Goal: Task Accomplishment & Management: Use online tool/utility

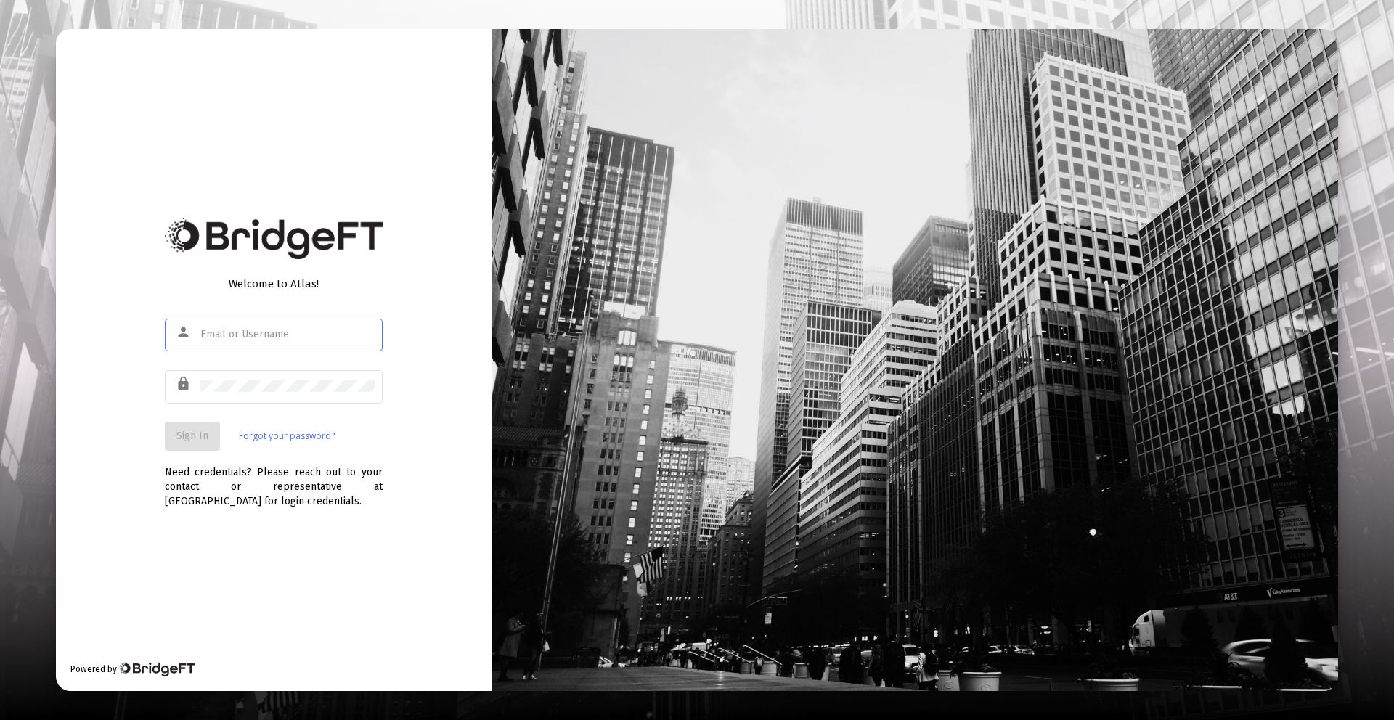
click at [251, 319] on div at bounding box center [287, 335] width 174 height 36
click at [247, 335] on input "text" at bounding box center [287, 335] width 174 height 12
type input "danna@zoefin.com"
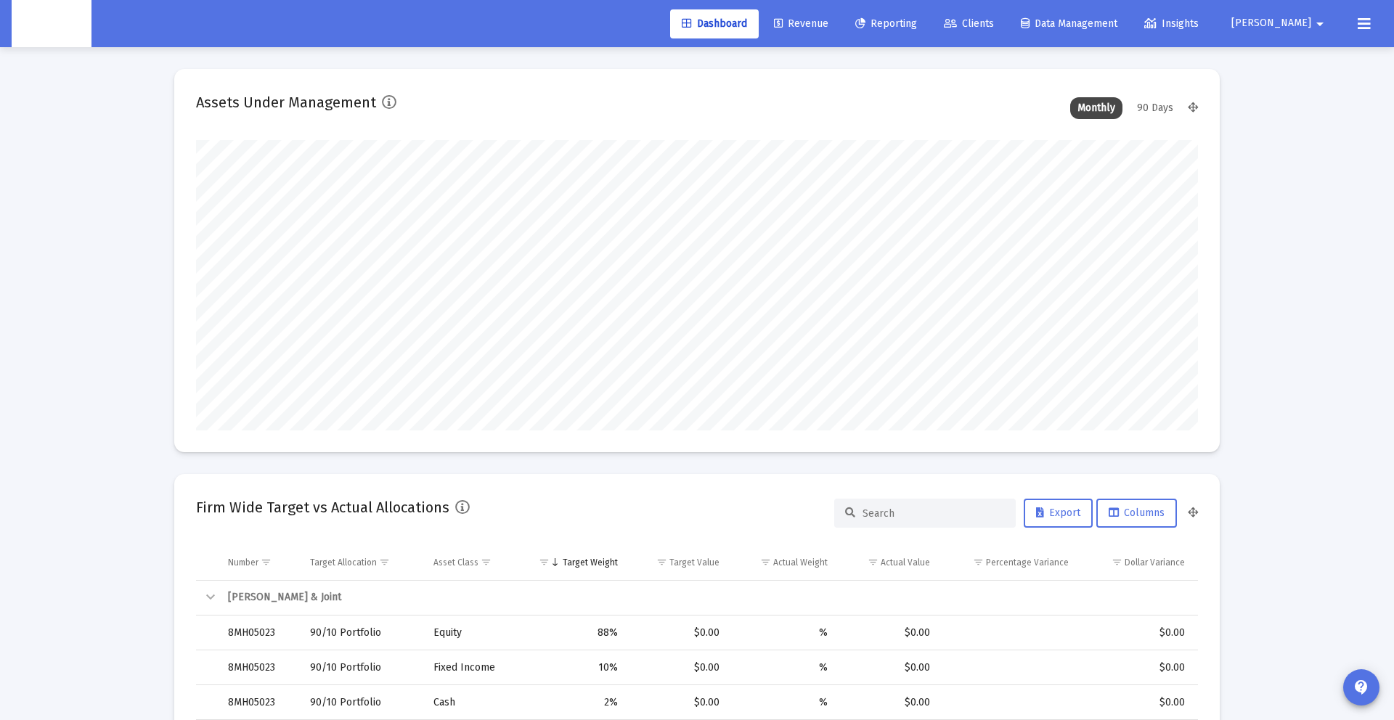
scroll to position [290, 539]
click at [1303, 20] on span "[PERSON_NAME]" at bounding box center [1271, 23] width 80 height 12
click at [1284, 69] on link "Settings" at bounding box center [1307, 61] width 86 height 35
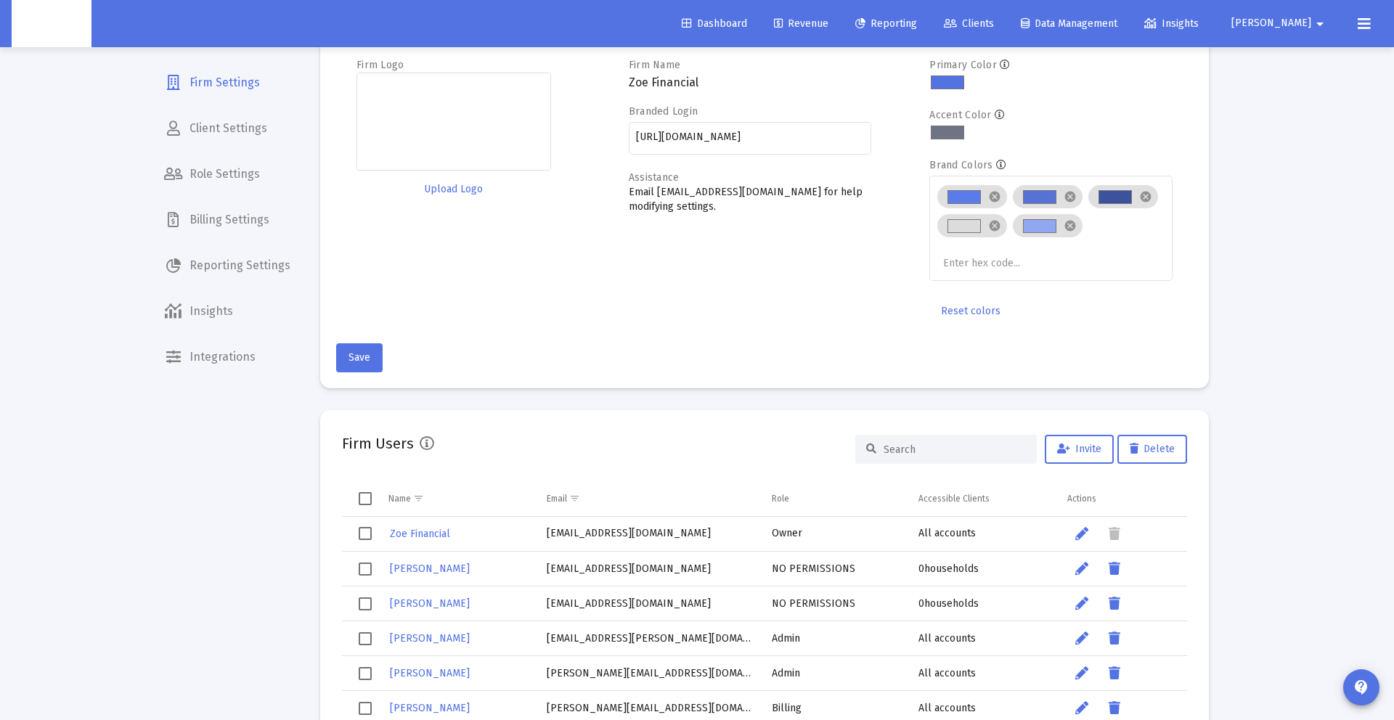
scroll to position [86, 0]
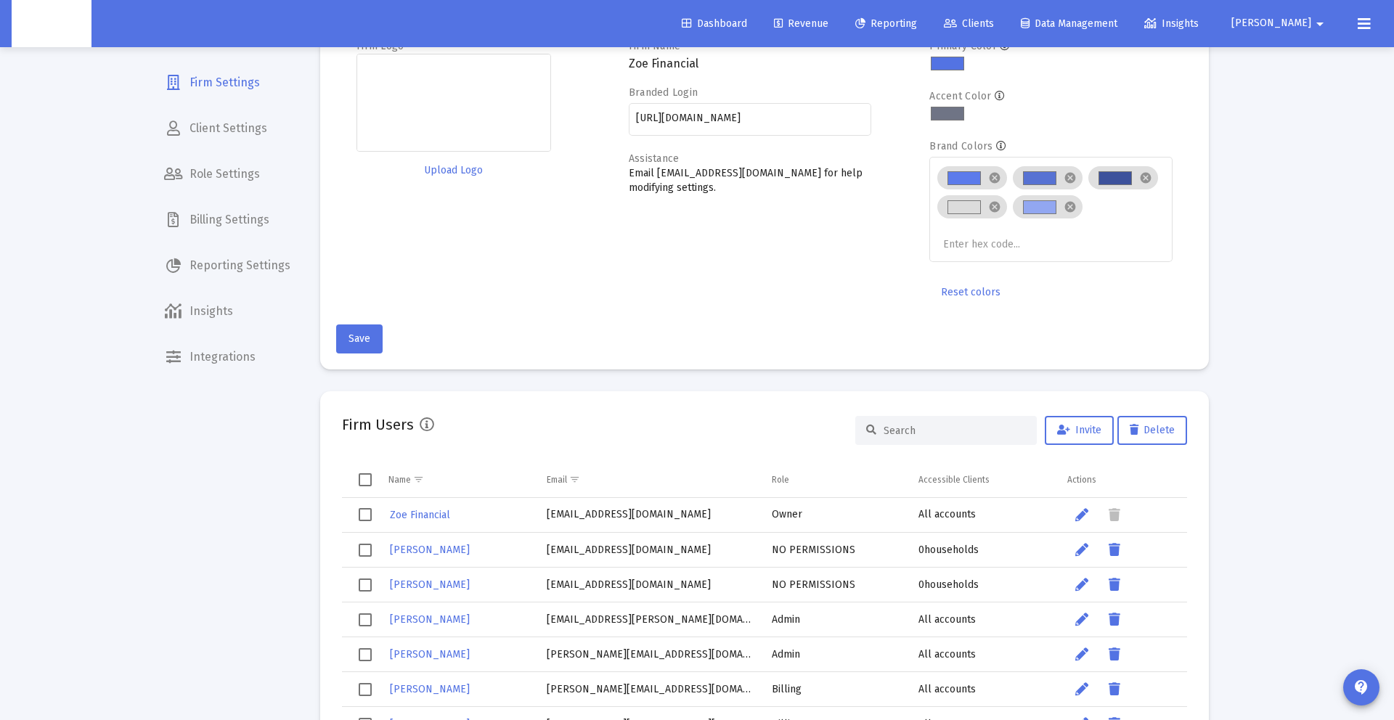
click at [197, 199] on mat-nav-list "Firm Settings Client Settings Role Settings Billing Settings Reporting Settings…" at bounding box center [227, 187] width 150 height 375
click at [201, 229] on span "Billing Settings" at bounding box center [227, 220] width 150 height 35
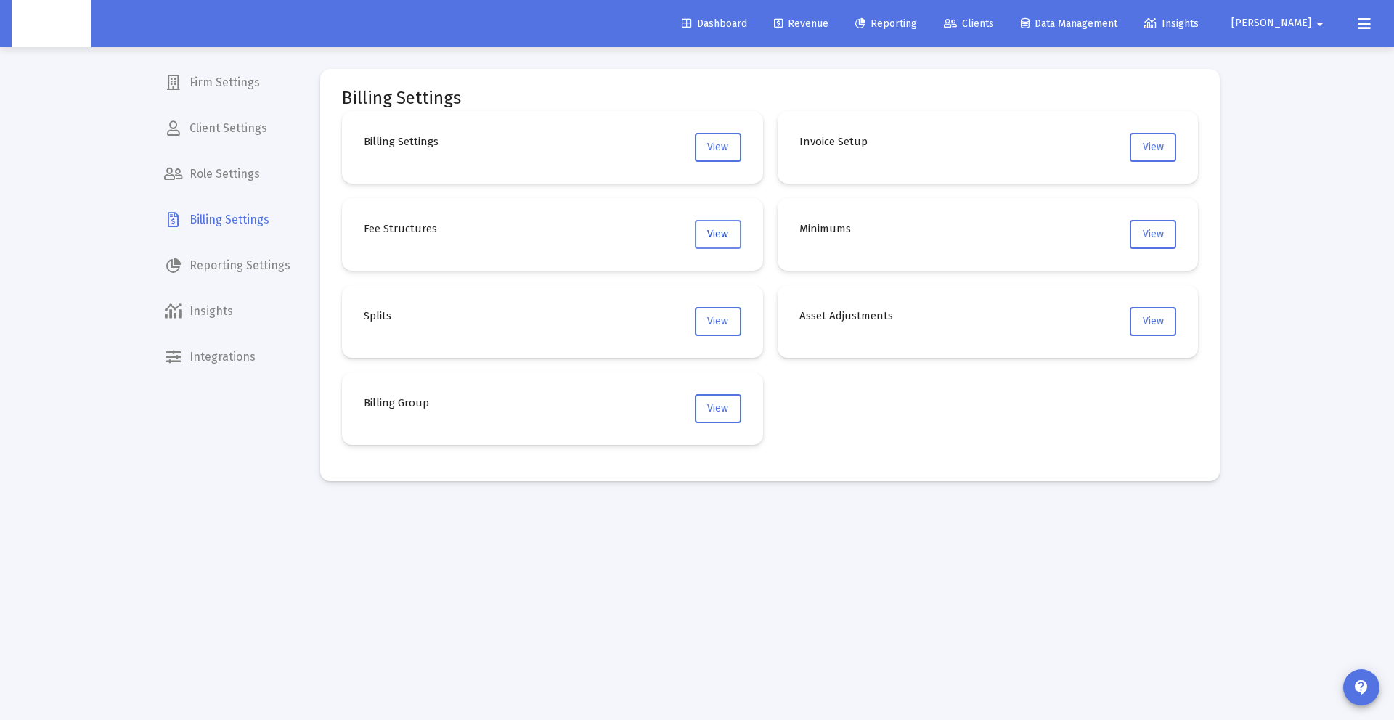
click at [736, 228] on button "View" at bounding box center [718, 234] width 46 height 29
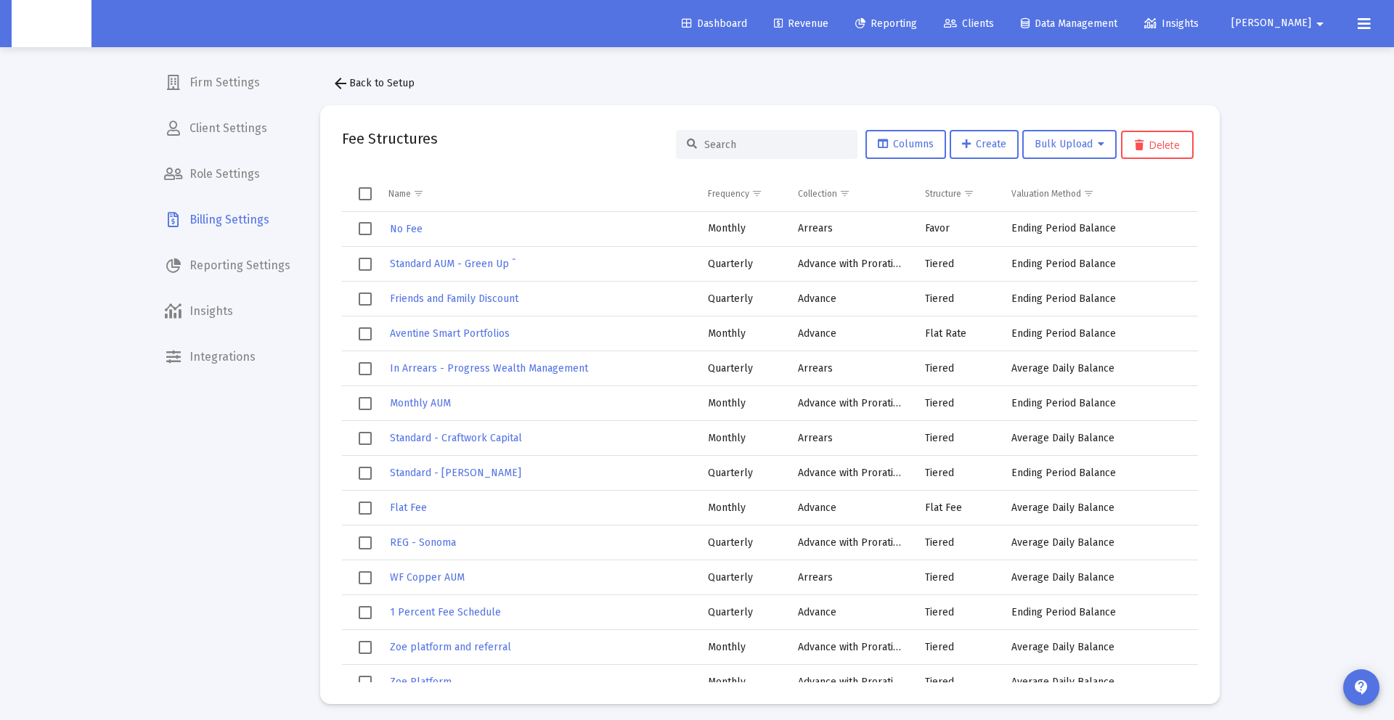
click at [735, 139] on input at bounding box center [775, 145] width 142 height 12
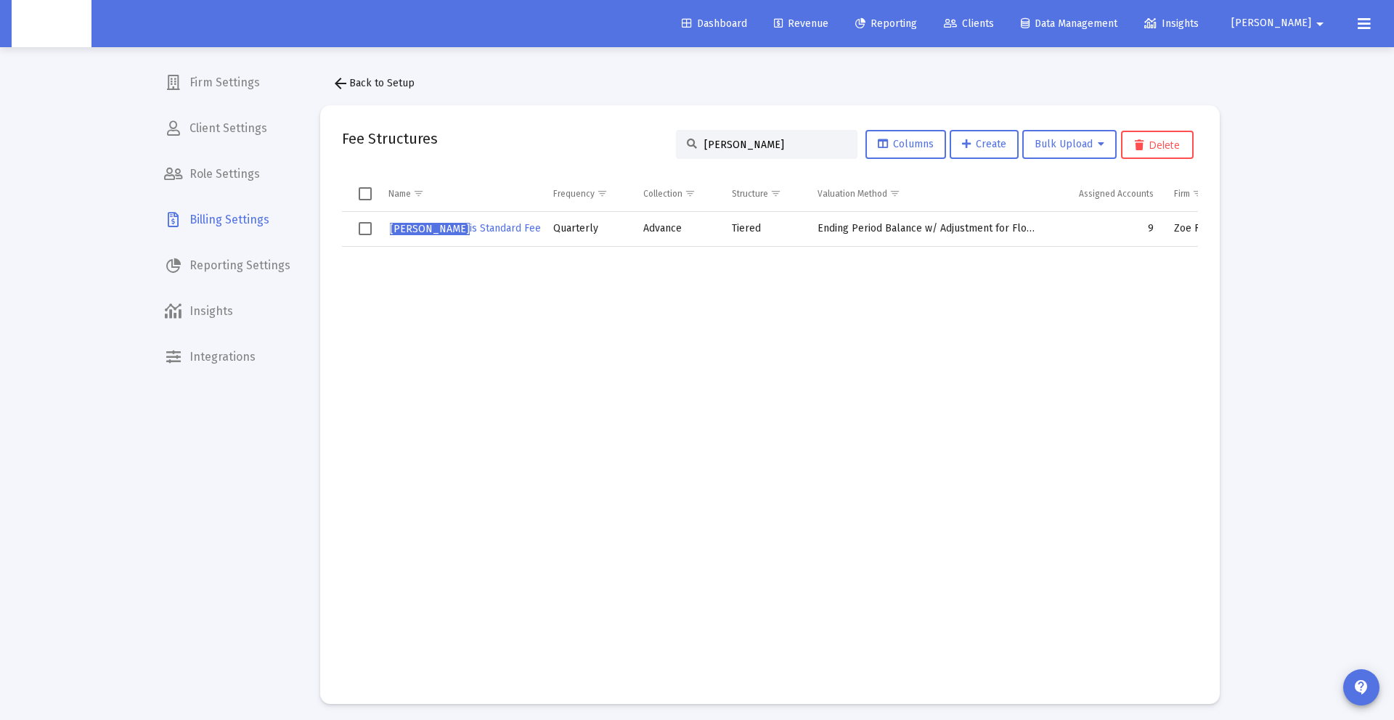
type input "fidel"
click at [1160, 229] on td "9" at bounding box center [1105, 229] width 118 height 35
click at [840, 31] on link "Revenue" at bounding box center [801, 23] width 78 height 29
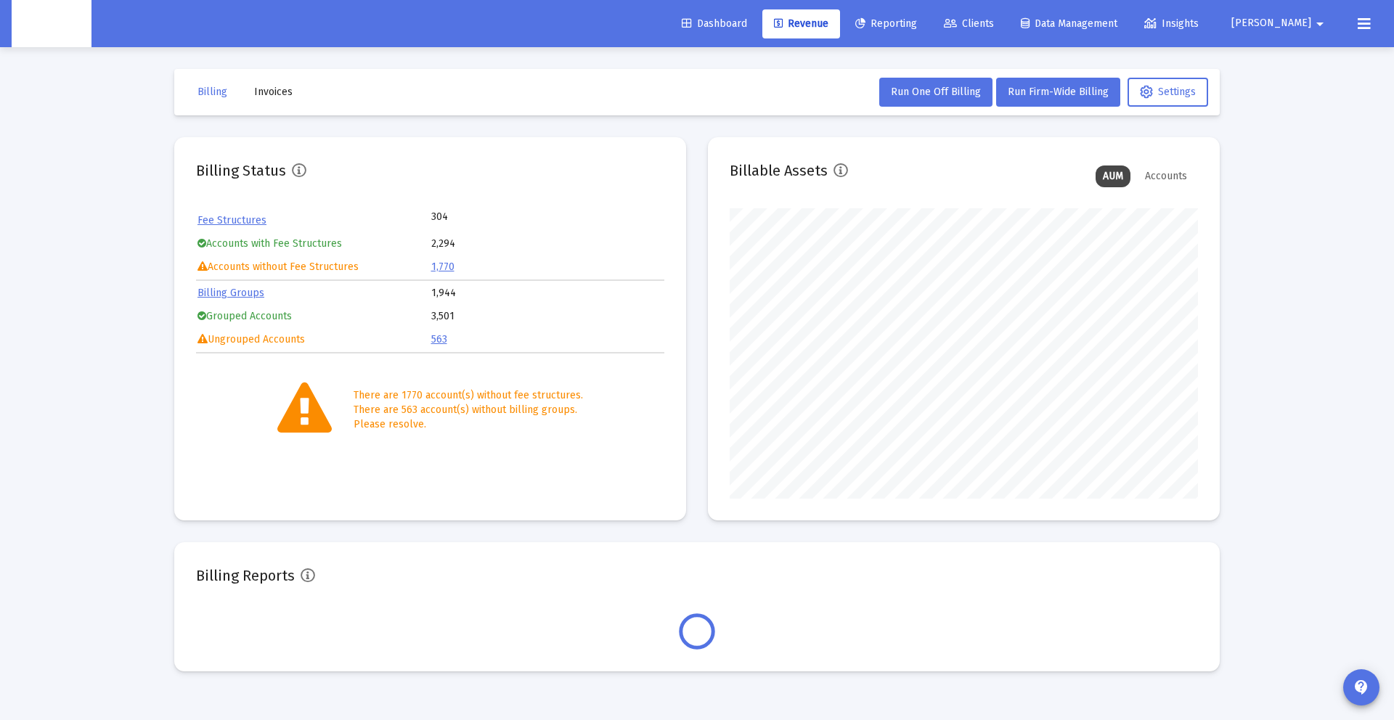
scroll to position [290, 468]
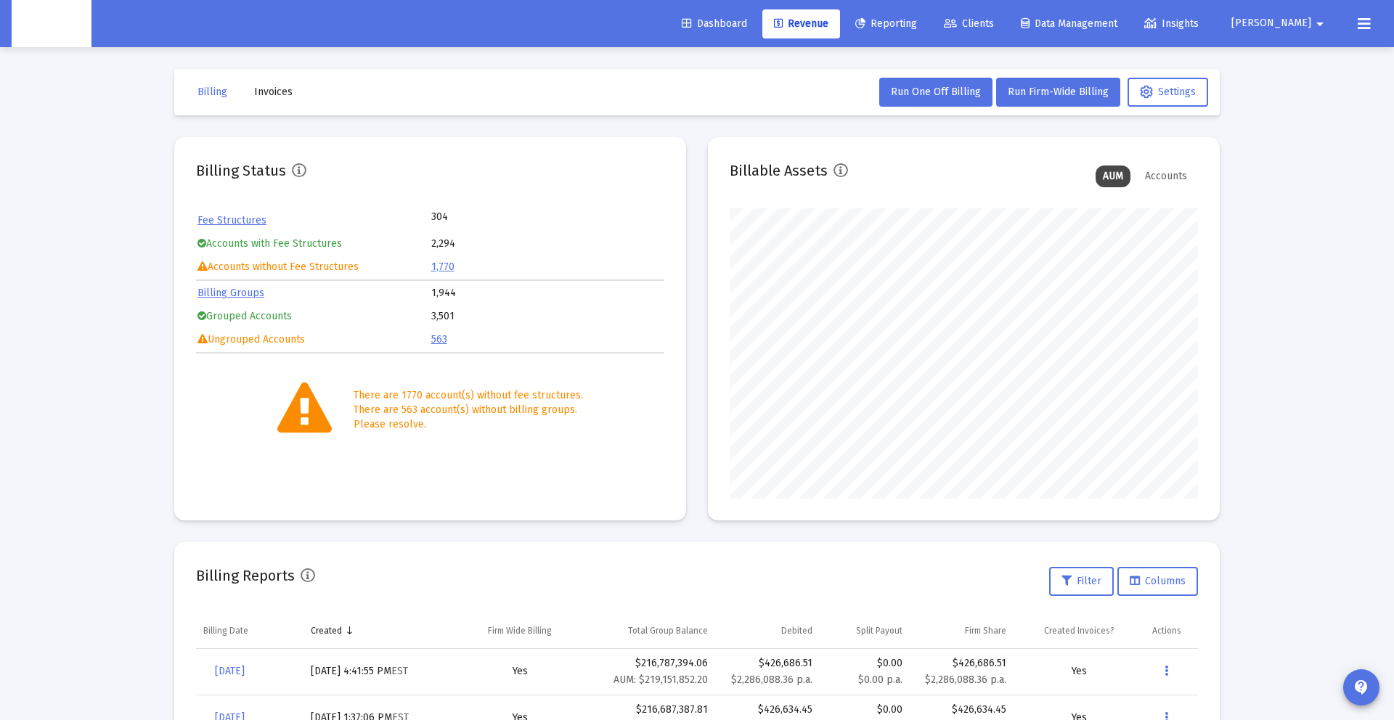
click at [1301, 18] on span "[PERSON_NAME]" at bounding box center [1271, 23] width 80 height 12
click at [1291, 50] on link "Settings" at bounding box center [1307, 61] width 86 height 35
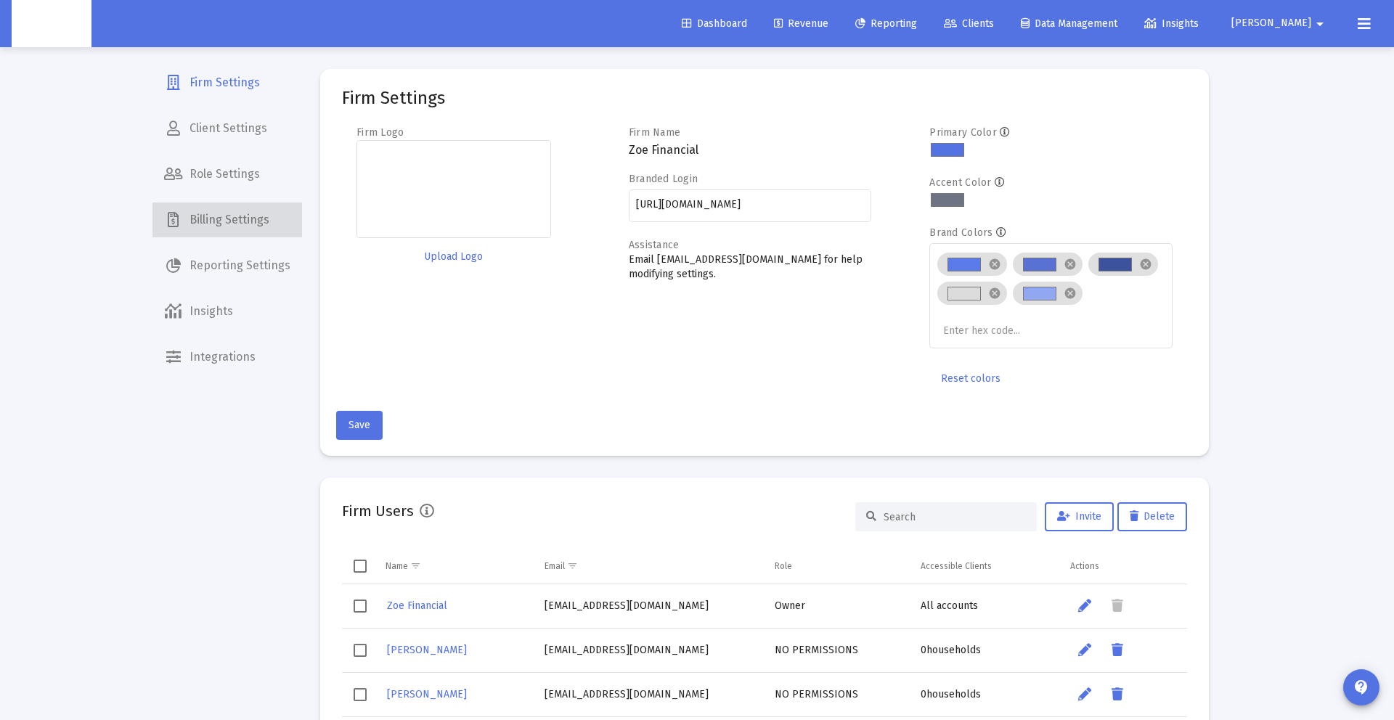
click at [293, 222] on span "Billing Settings" at bounding box center [227, 220] width 150 height 35
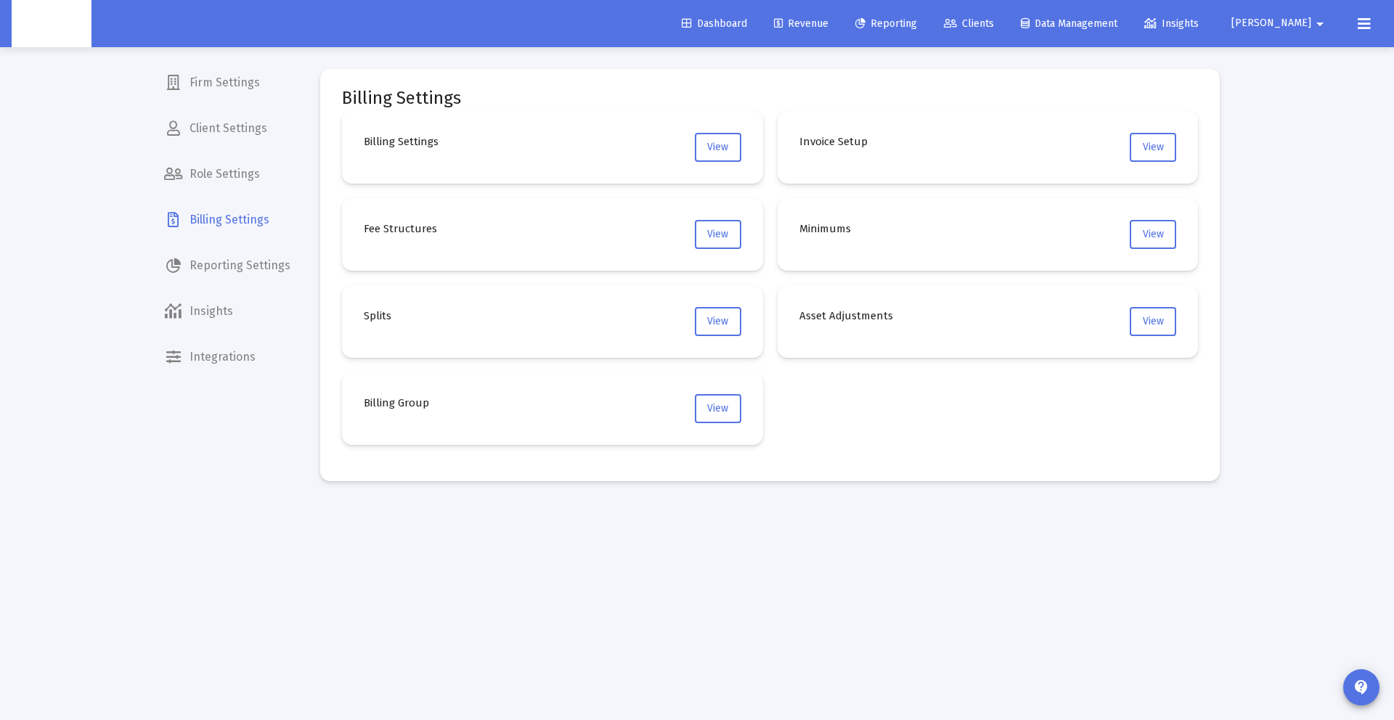
click at [826, 39] on div "Dashboard Revenue Reporting Clients Data Management Insights Danna arrow_drop_d…" at bounding box center [697, 23] width 1371 height 47
click at [828, 29] on span "Revenue" at bounding box center [801, 23] width 54 height 12
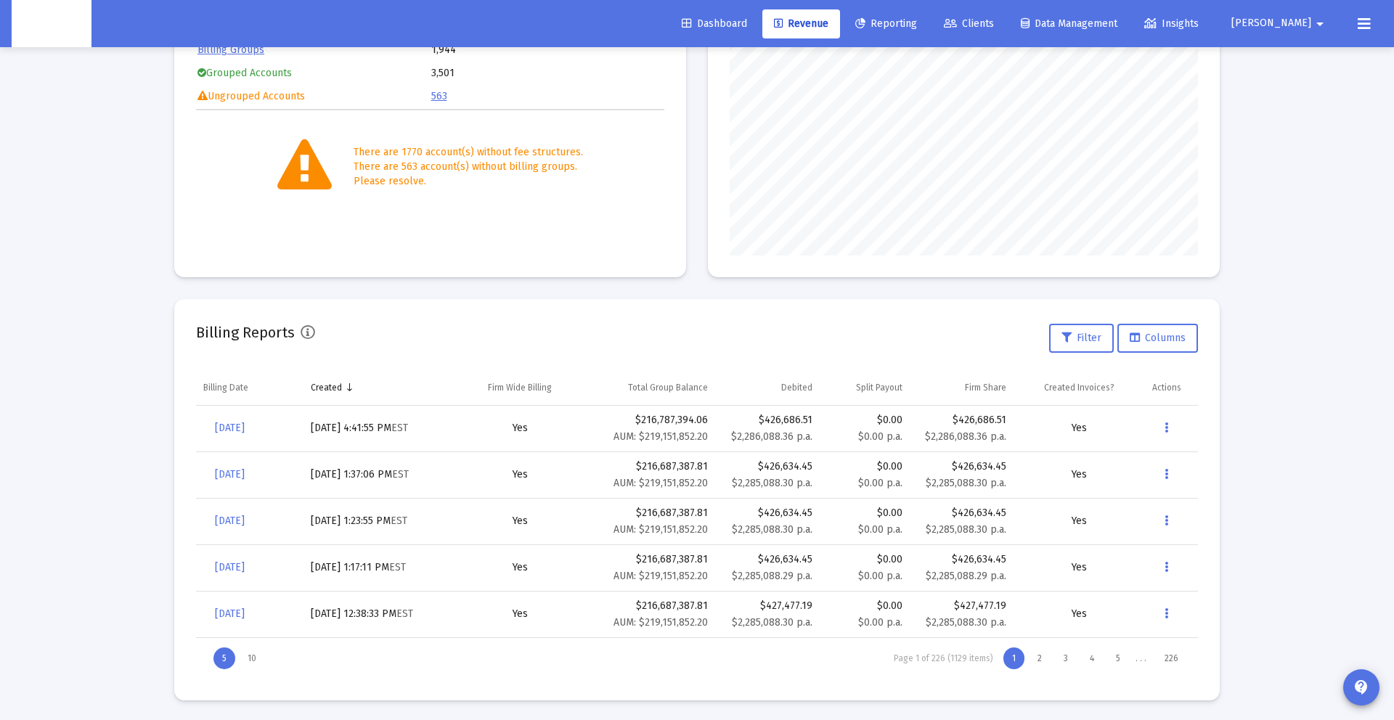
scroll to position [245, 0]
click at [237, 428] on span "[DATE]" at bounding box center [230, 426] width 30 height 12
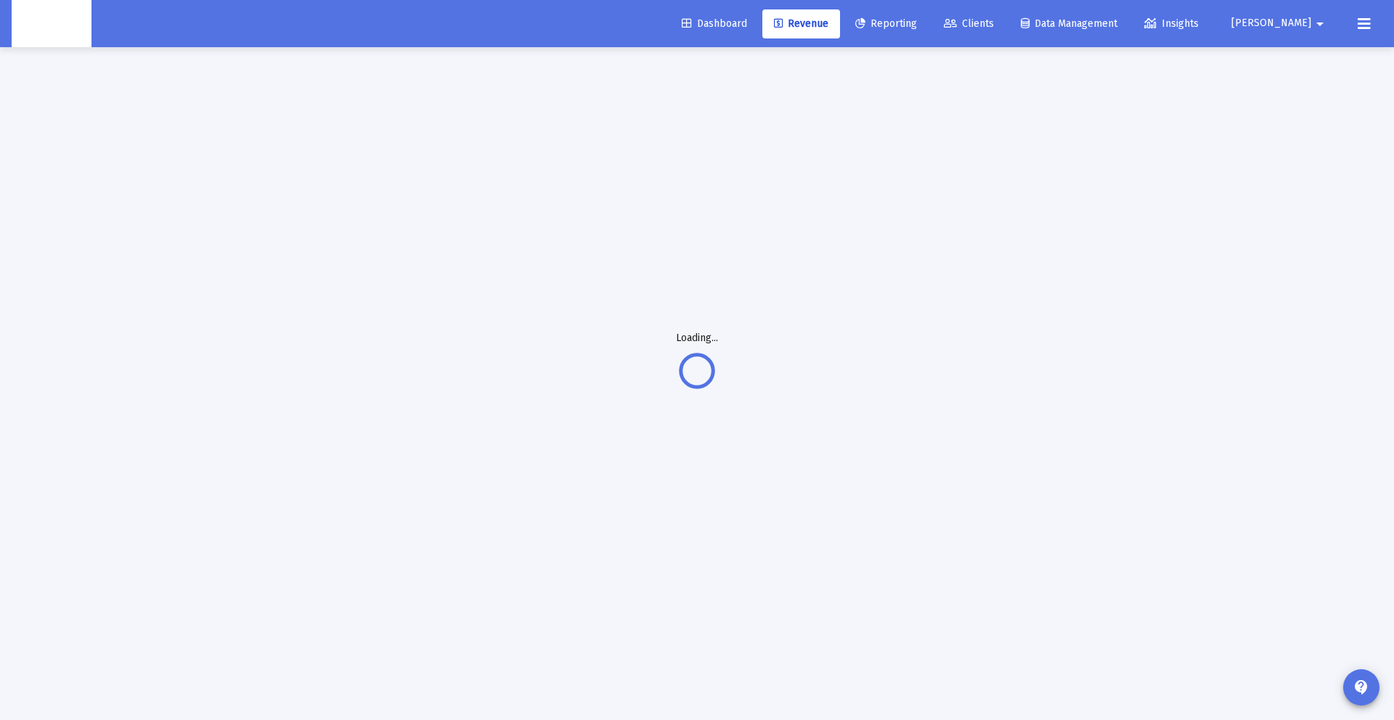
scroll to position [47, 0]
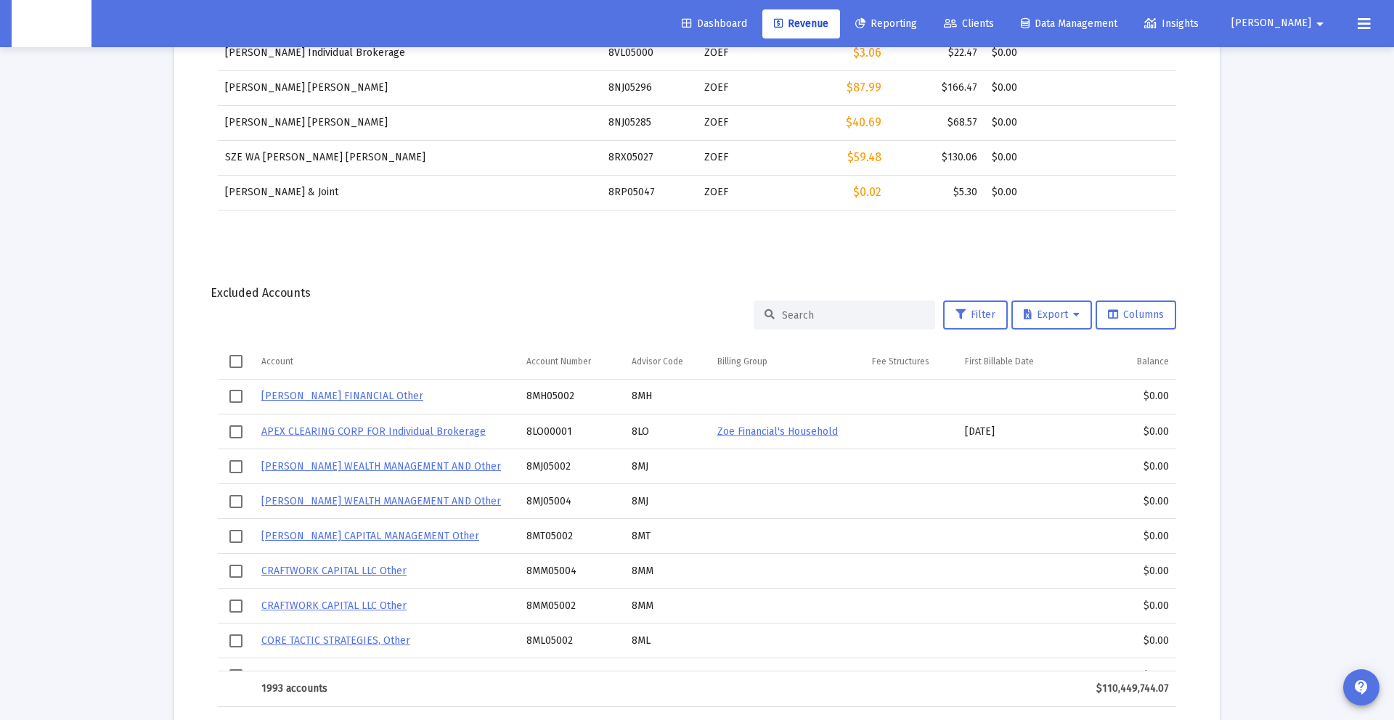
scroll to position [1683, 0]
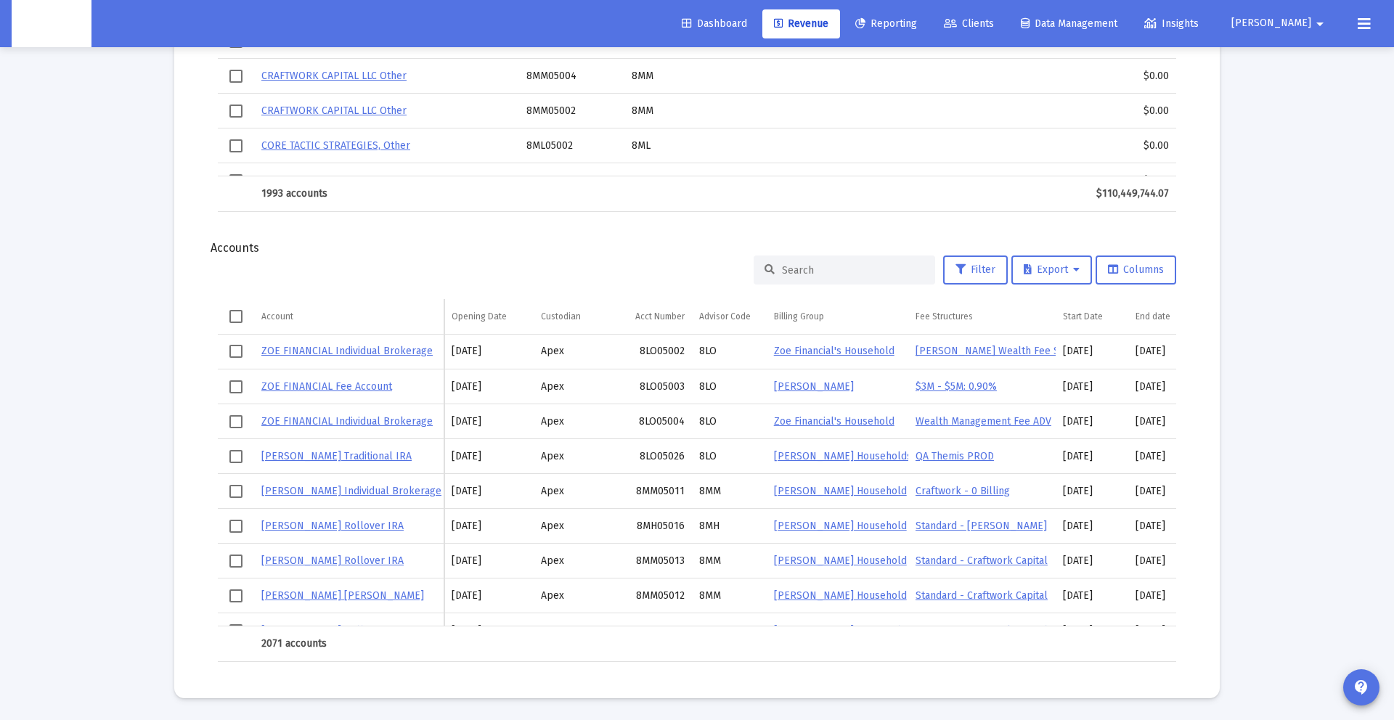
click at [842, 272] on input at bounding box center [853, 270] width 142 height 12
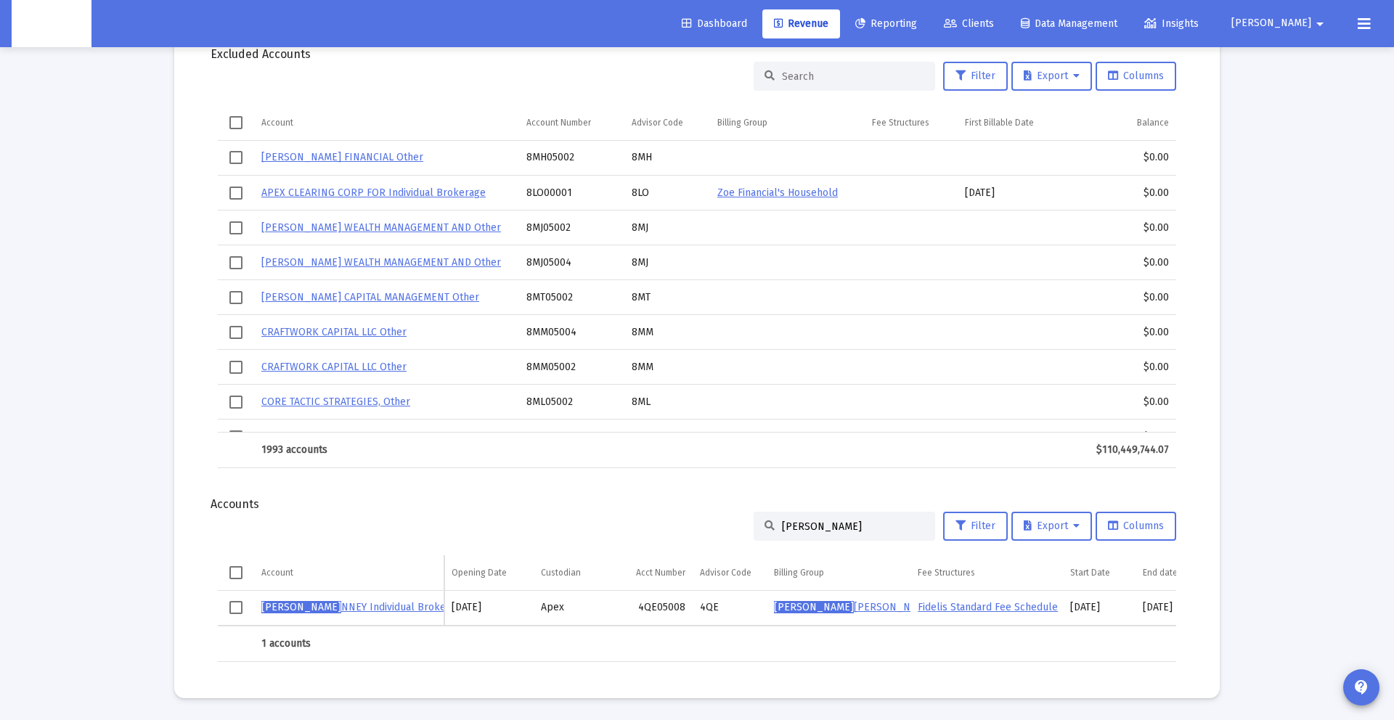
scroll to position [0, 291]
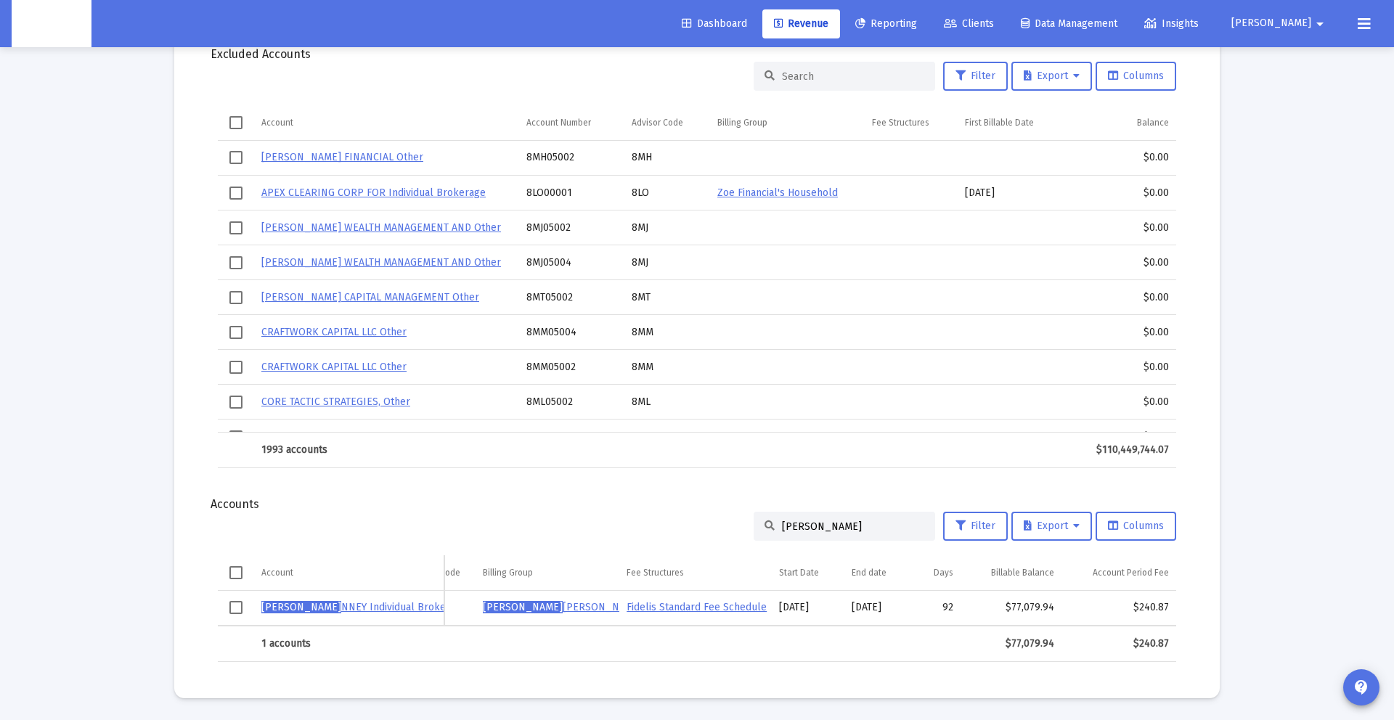
type input "andrew te"
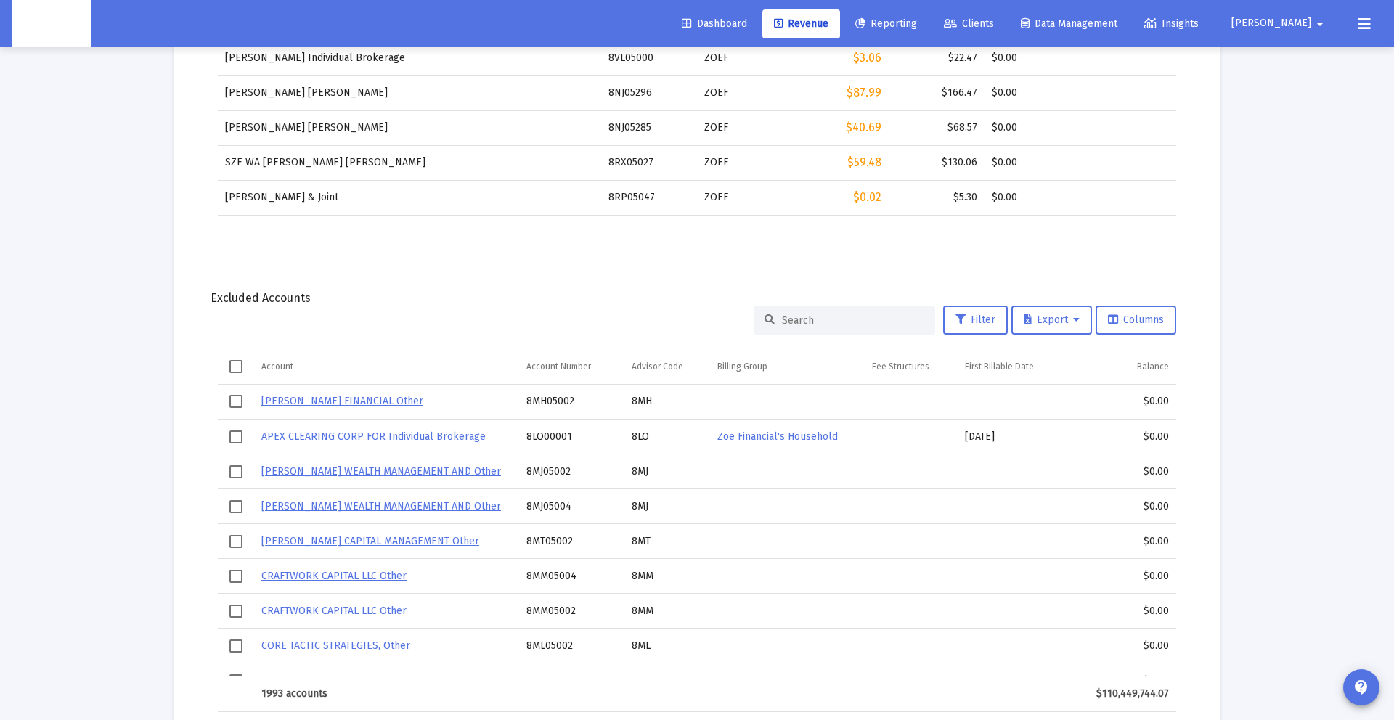
scroll to position [1427, 0]
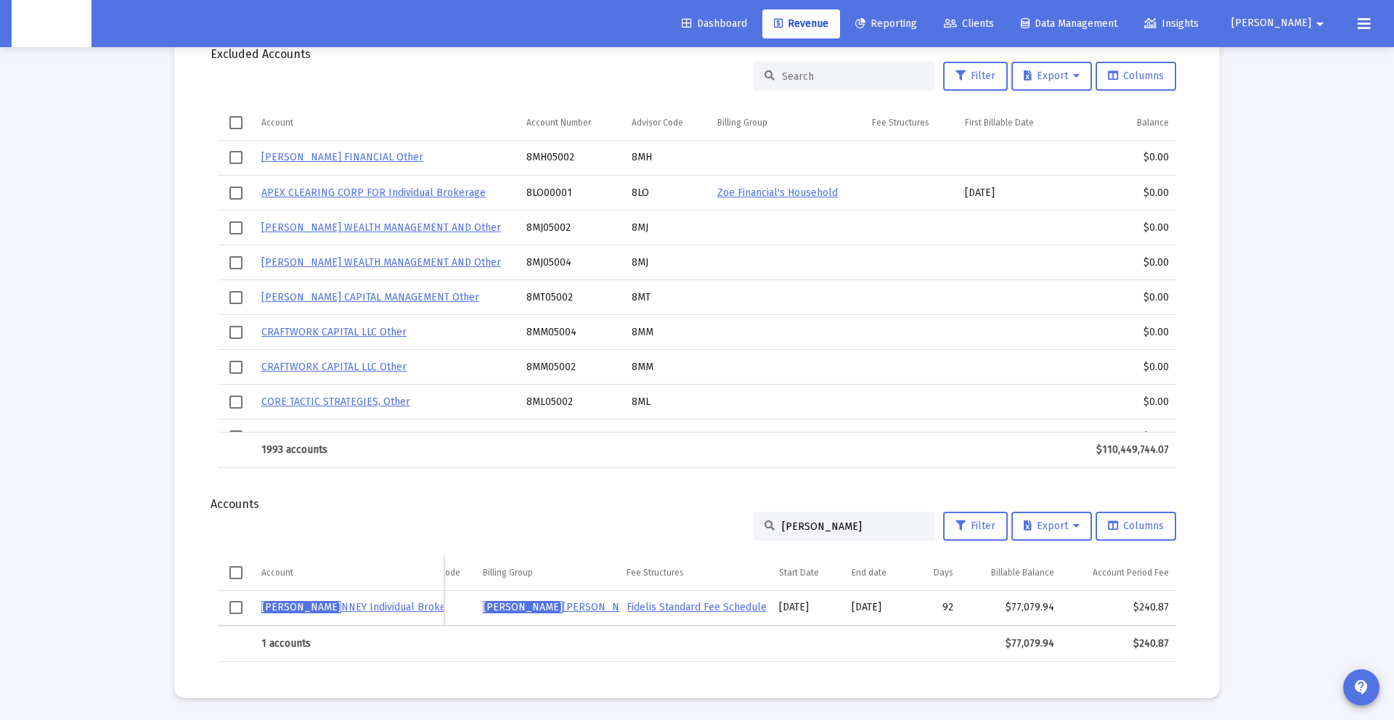
click at [739, 628] on td "Data grid" at bounding box center [695, 644] width 152 height 35
click at [725, 606] on link "Fidelis Standard Fee Schedule" at bounding box center [697, 607] width 140 height 12
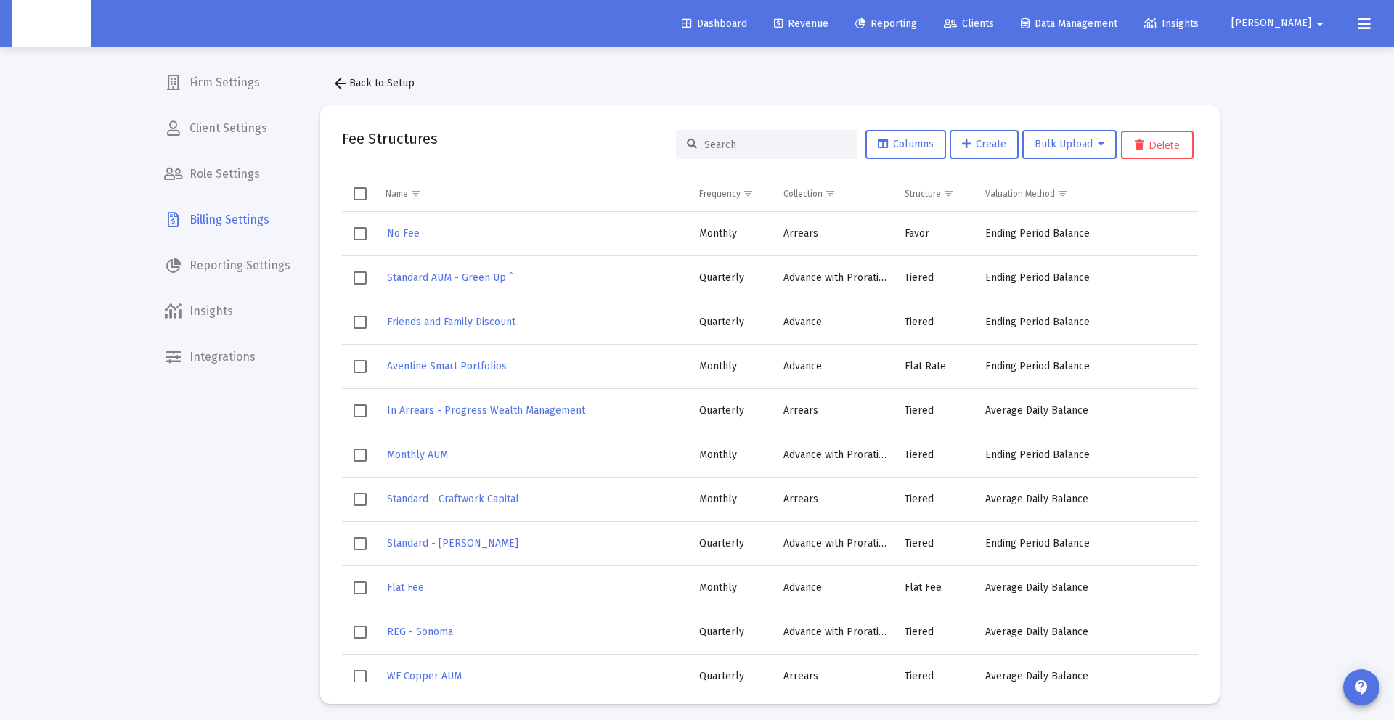
click at [751, 150] on input at bounding box center [775, 145] width 142 height 12
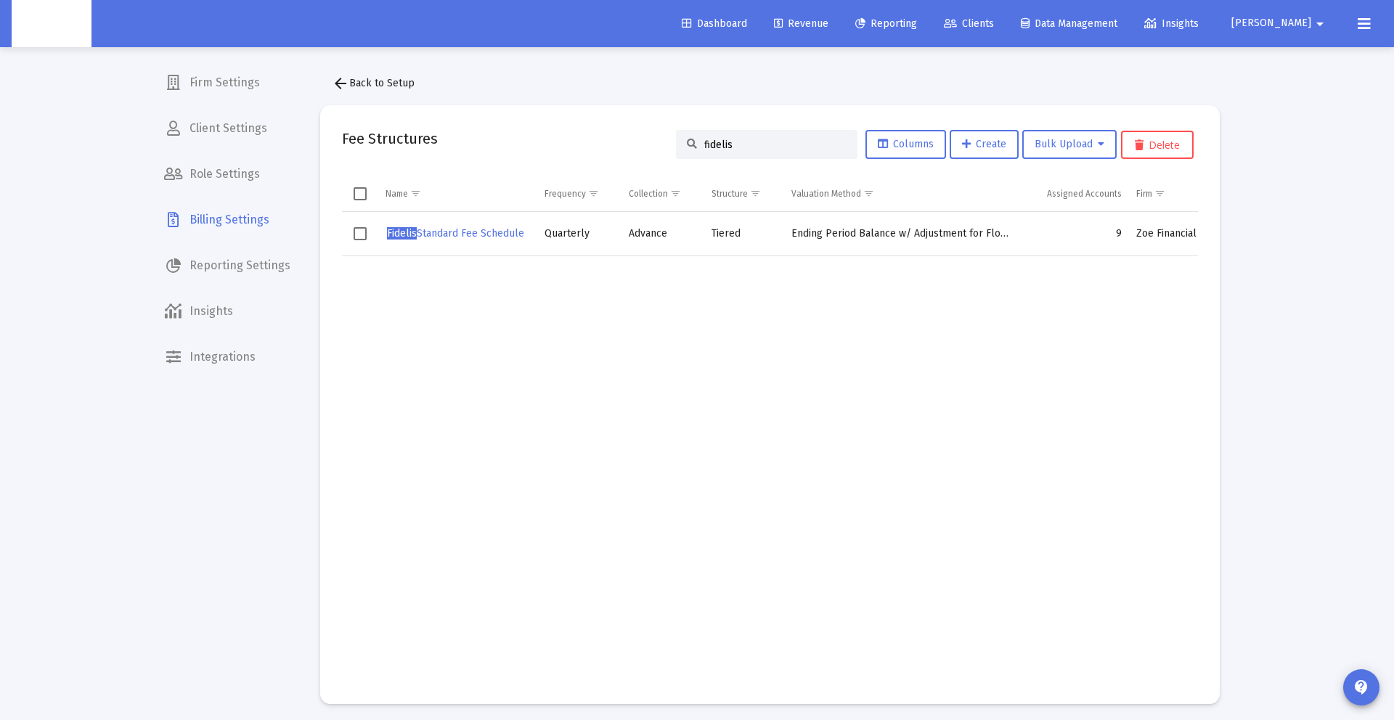
type input "fidelis"
click at [1167, 241] on td "Zoe Financial" at bounding box center [1166, 234] width 75 height 44
drag, startPoint x: 1020, startPoint y: 229, endPoint x: 450, endPoint y: 226, distance: 570.0
click at [993, 229] on tr "Fidelis Standard Fee Schedule Quarterly Advance Tiered Ending Period Balance w/…" at bounding box center [817, 234] width 950 height 44
click at [428, 228] on span "Fidelis Standard Fee Schedule" at bounding box center [455, 233] width 137 height 12
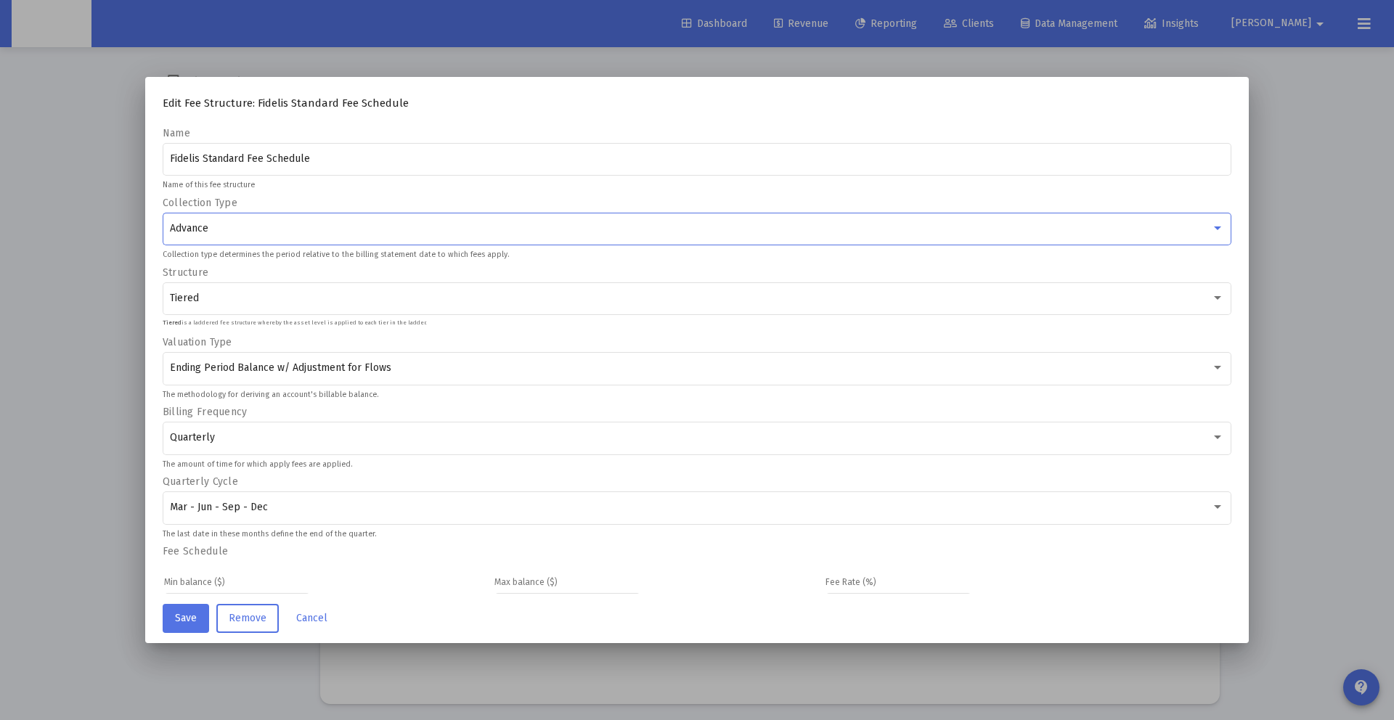
click at [203, 229] on span "Advance" at bounding box center [189, 228] width 38 height 12
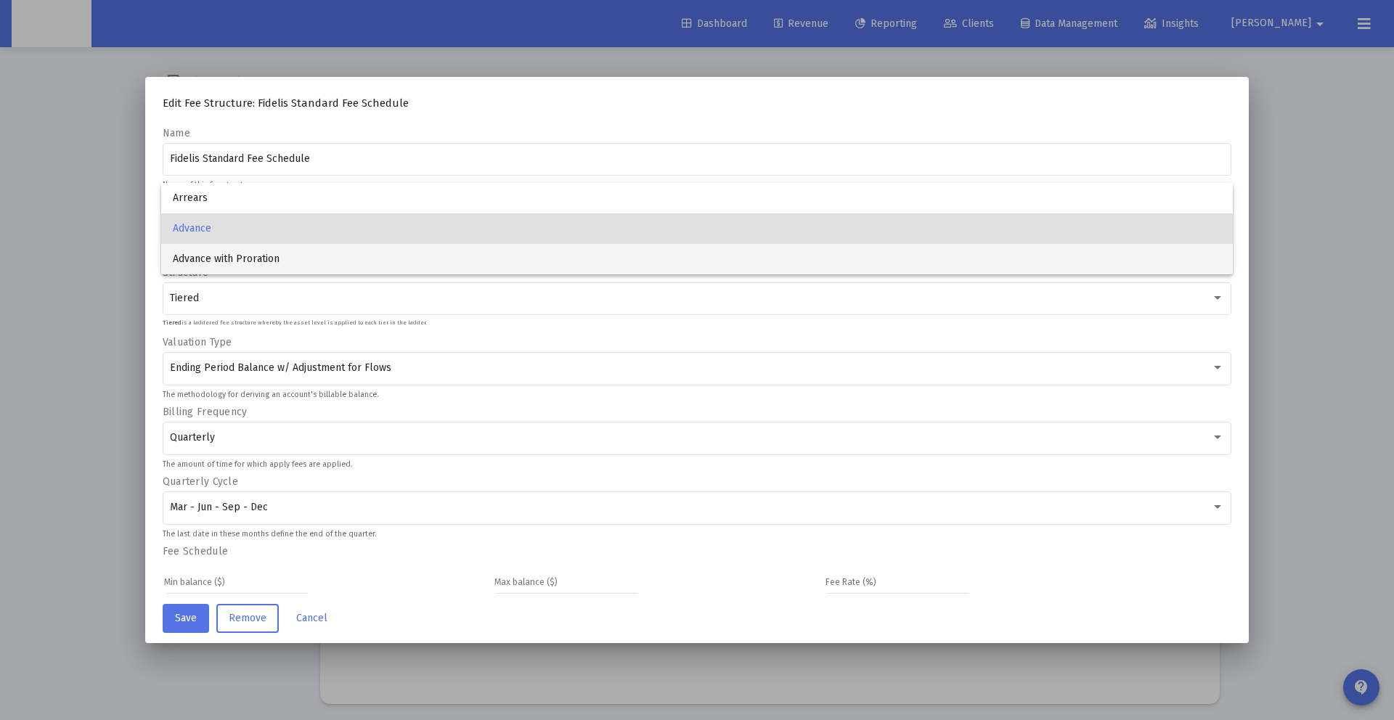
click at [205, 255] on span "Advance with Proration" at bounding box center [697, 259] width 1049 height 30
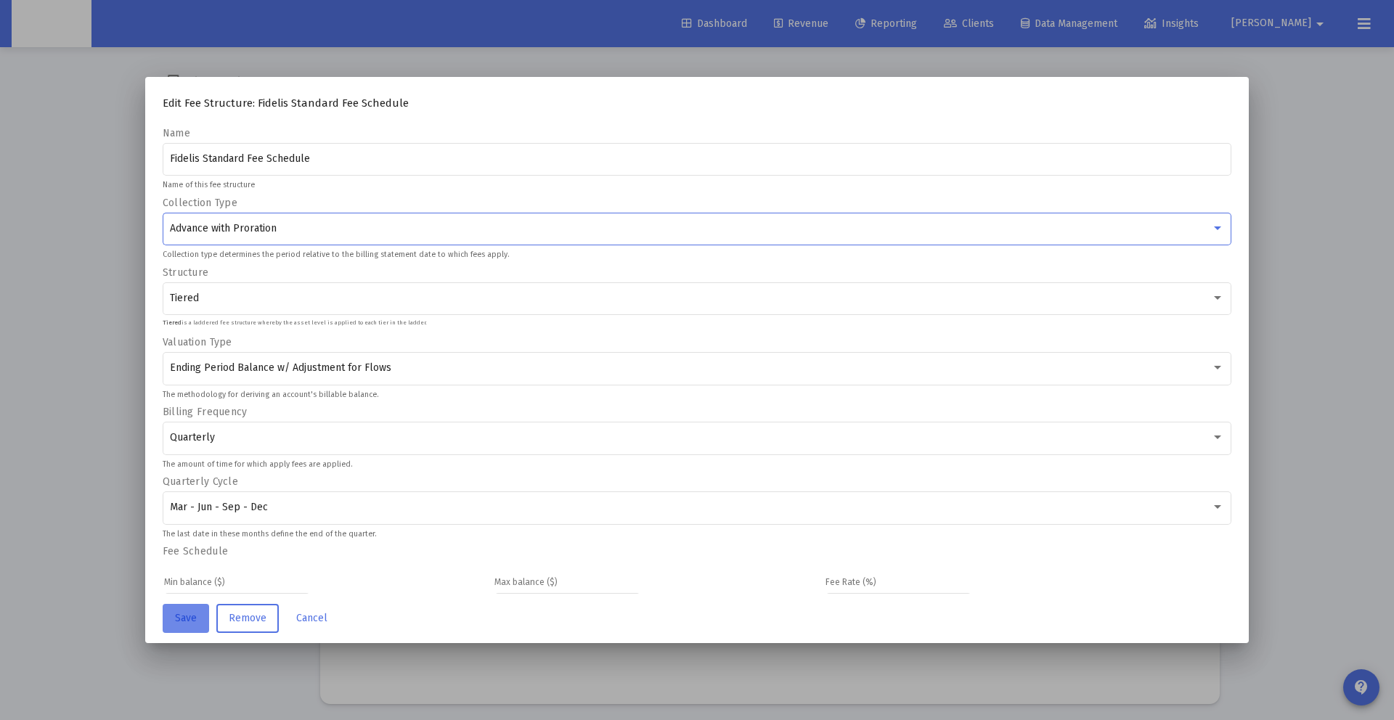
click at [182, 616] on span "Save" at bounding box center [186, 618] width 22 height 12
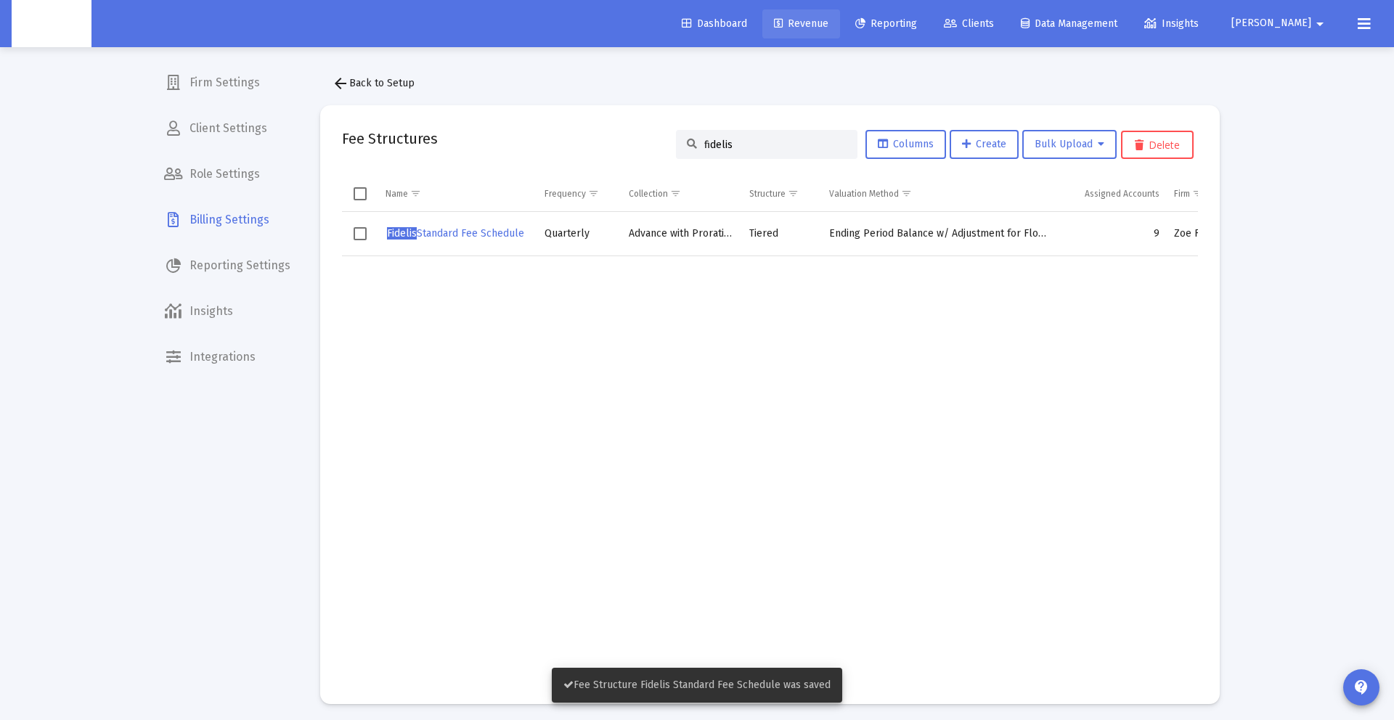
click at [828, 18] on span "Revenue" at bounding box center [801, 23] width 54 height 12
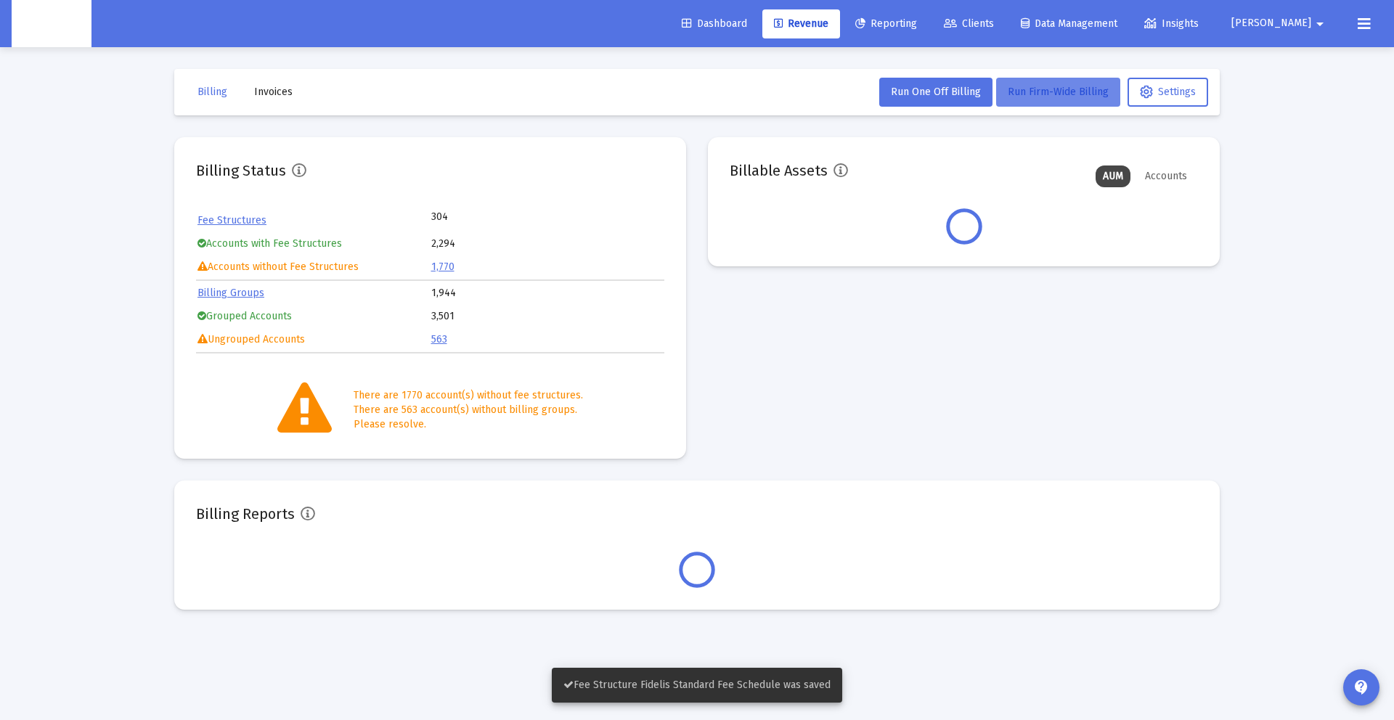
click at [1032, 91] on span "Run Firm-Wide Billing" at bounding box center [1058, 92] width 101 height 12
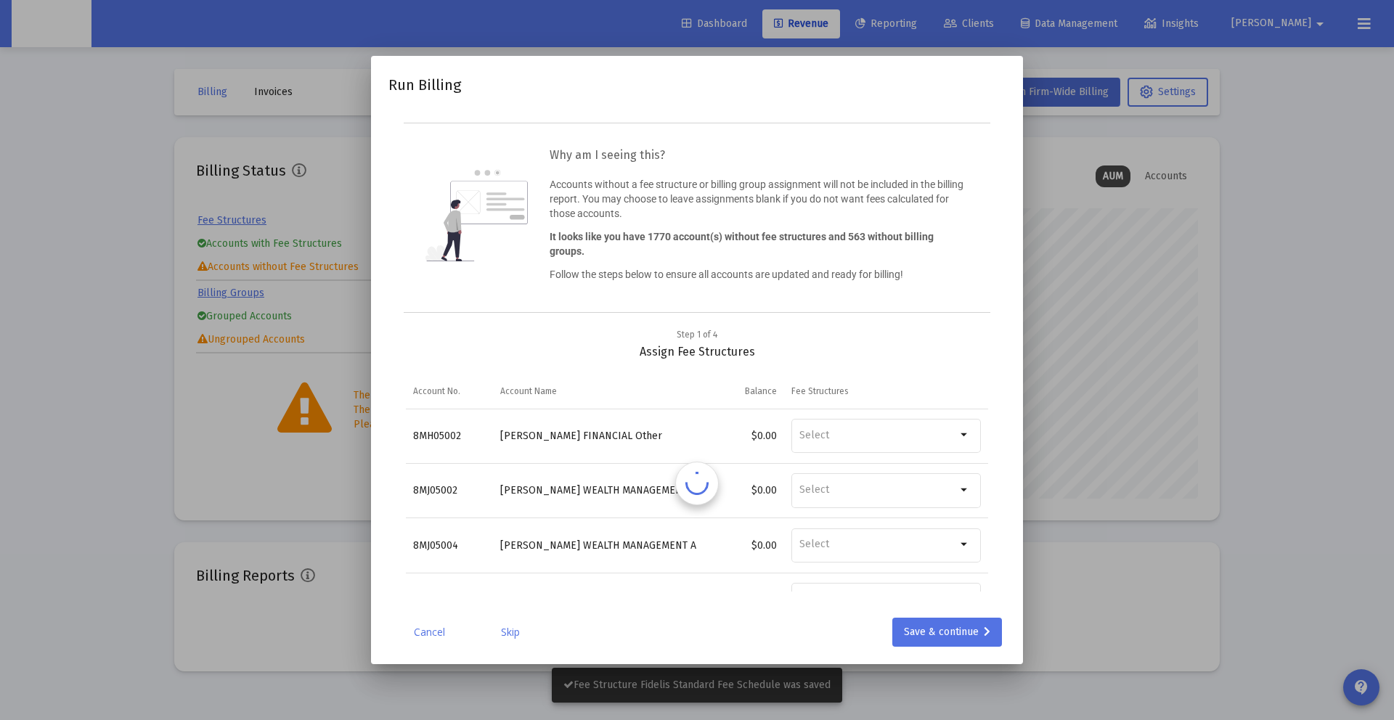
scroll to position [290, 468]
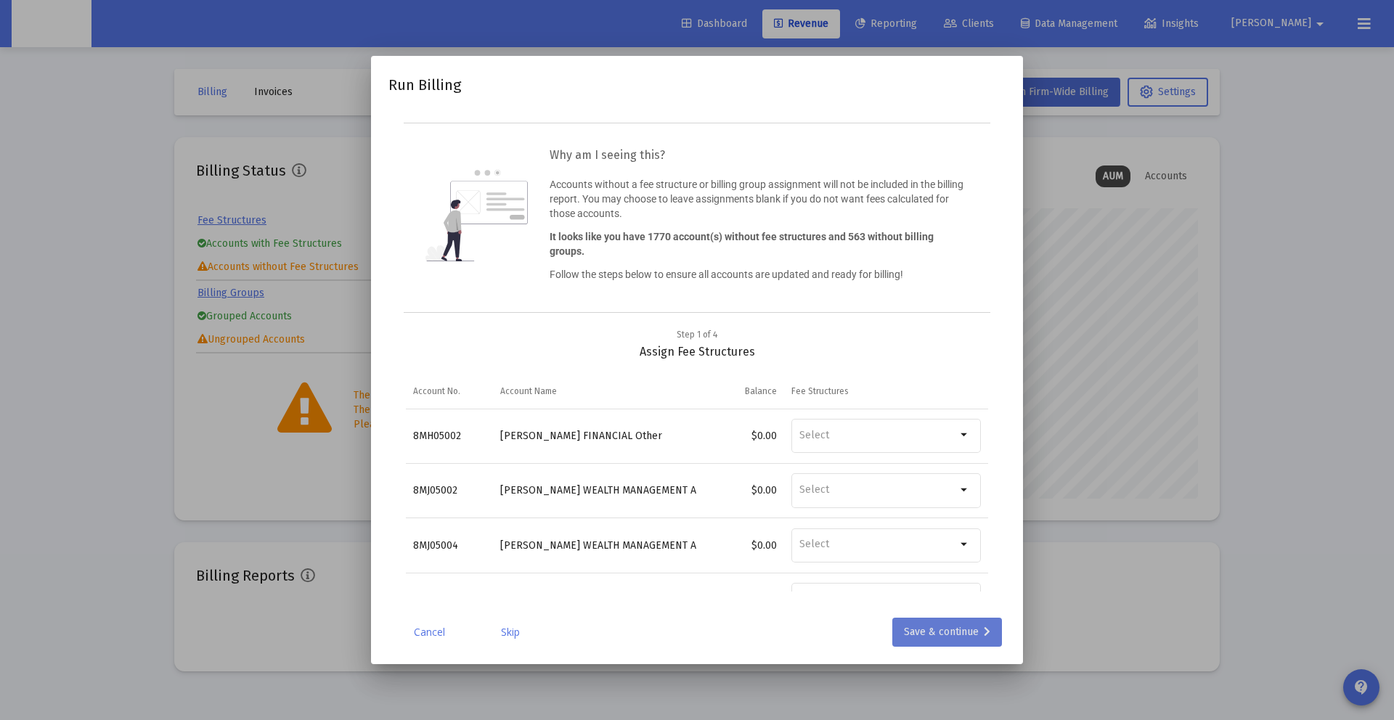
click at [969, 630] on div "Save & continue" at bounding box center [947, 632] width 86 height 29
click at [963, 629] on div "Save & continue" at bounding box center [947, 632] width 86 height 29
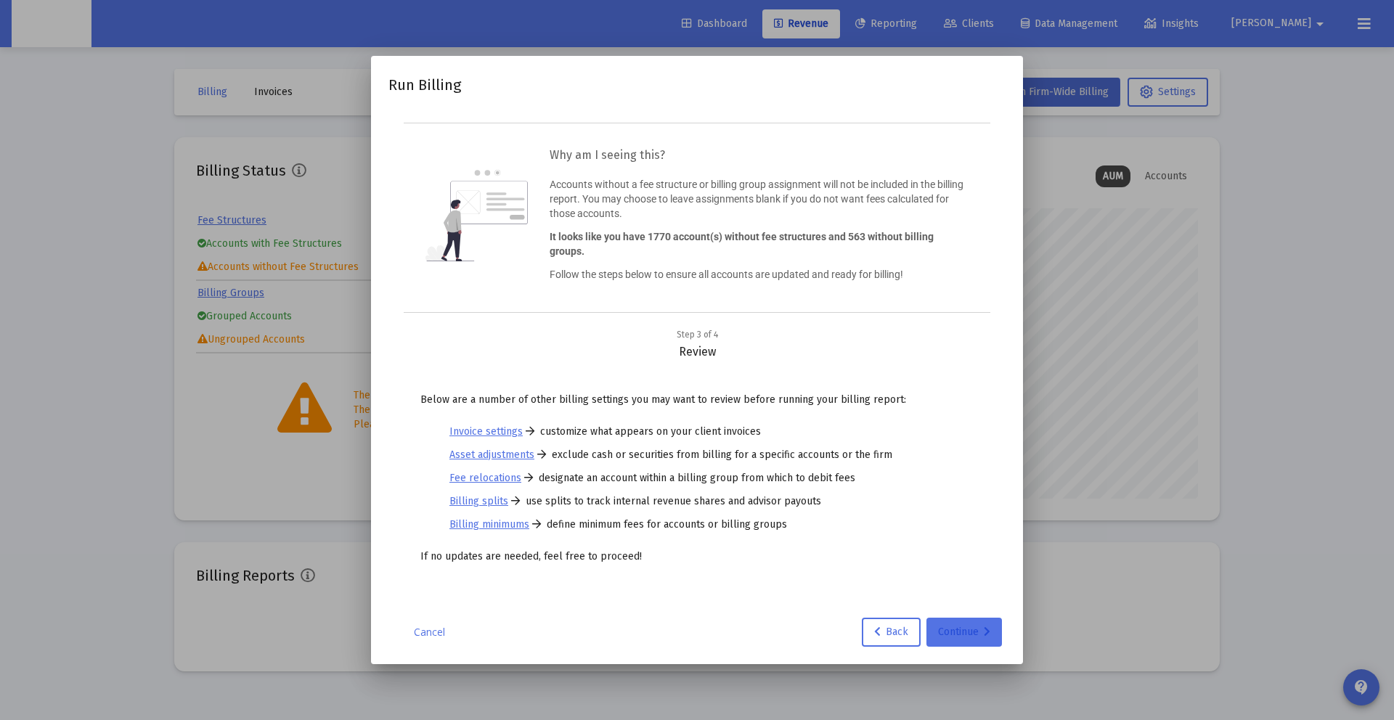
click at [963, 629] on div "Continue" at bounding box center [964, 632] width 52 height 29
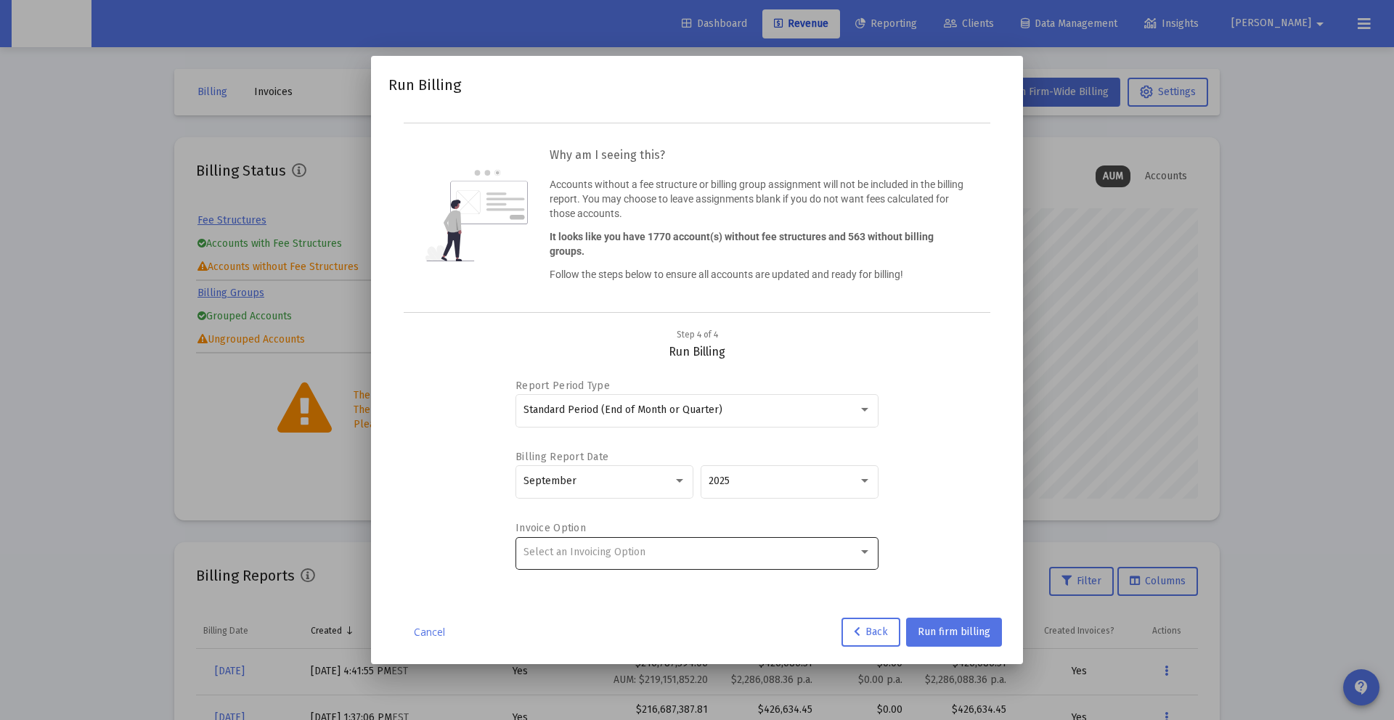
click at [704, 555] on div "Select an Invoicing Option" at bounding box center [690, 553] width 335 height 12
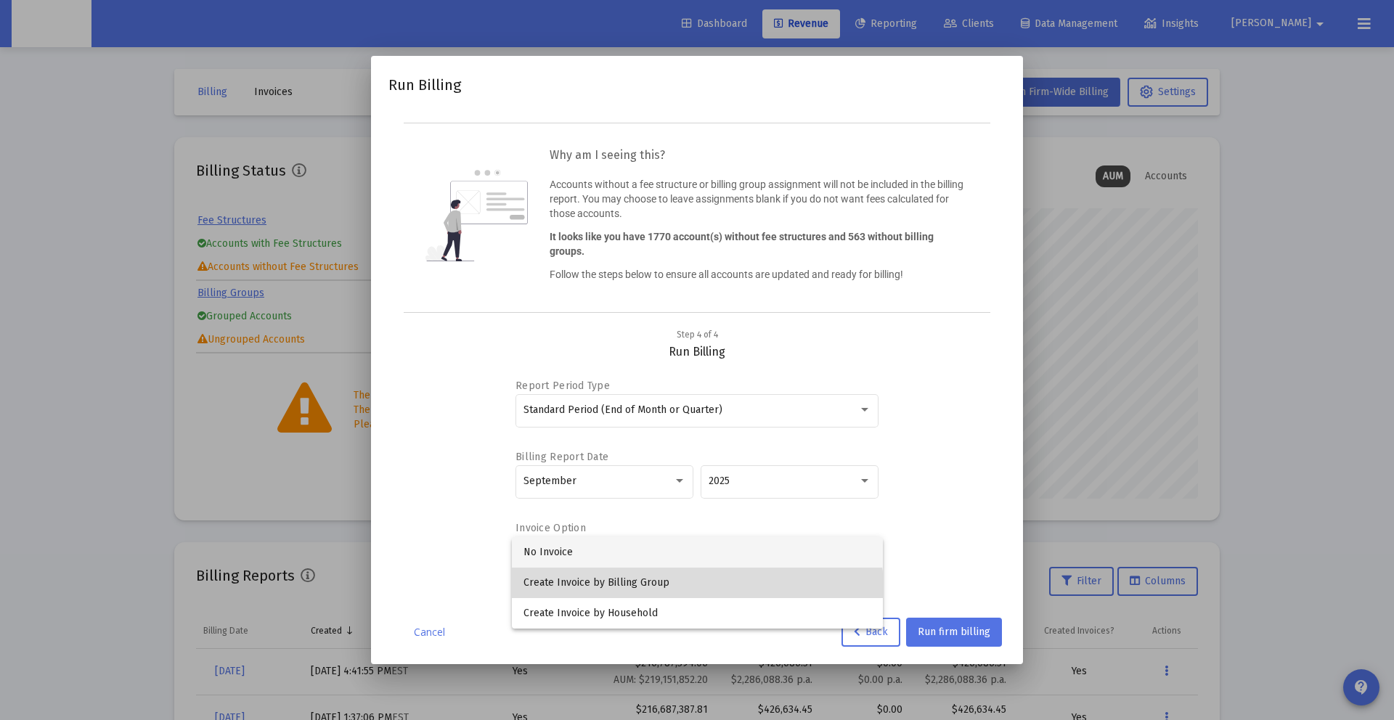
click at [688, 590] on span "Create Invoice by Billing Group" at bounding box center [697, 583] width 348 height 30
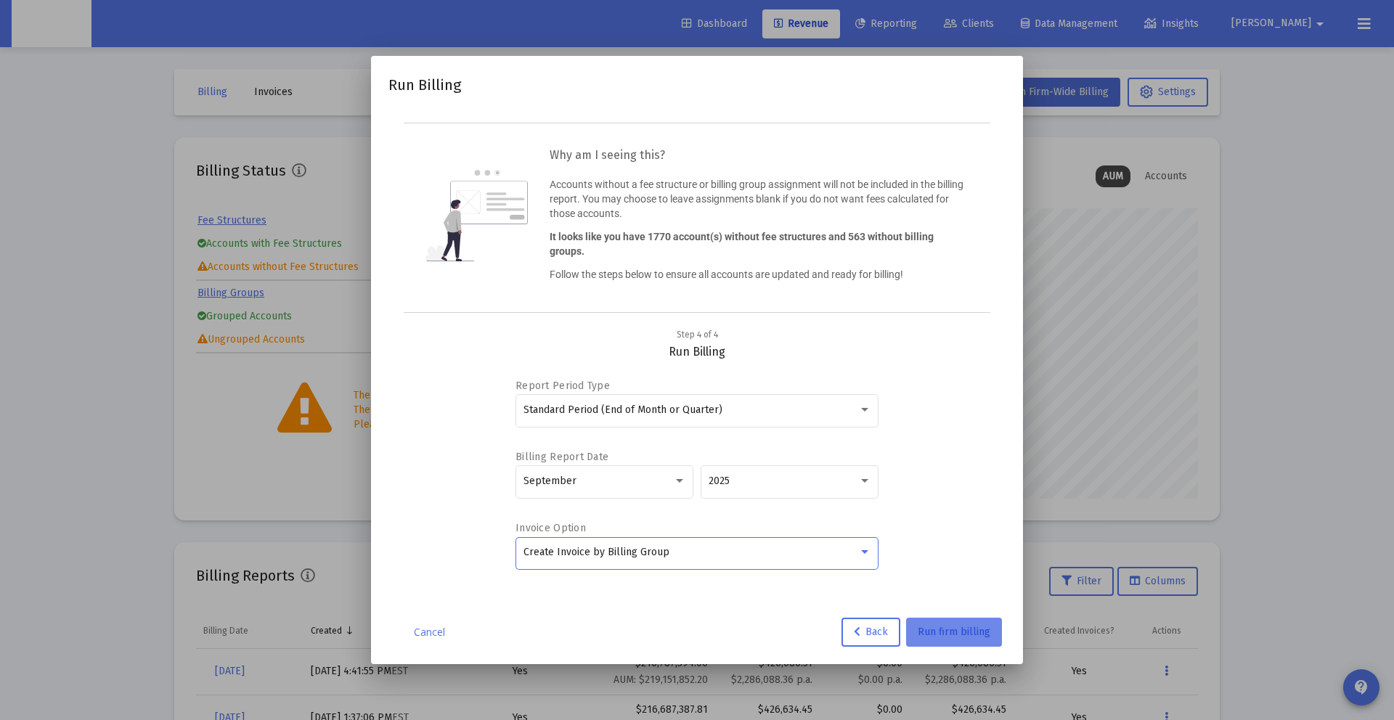
click at [937, 637] on span "Run firm billing" at bounding box center [954, 632] width 73 height 12
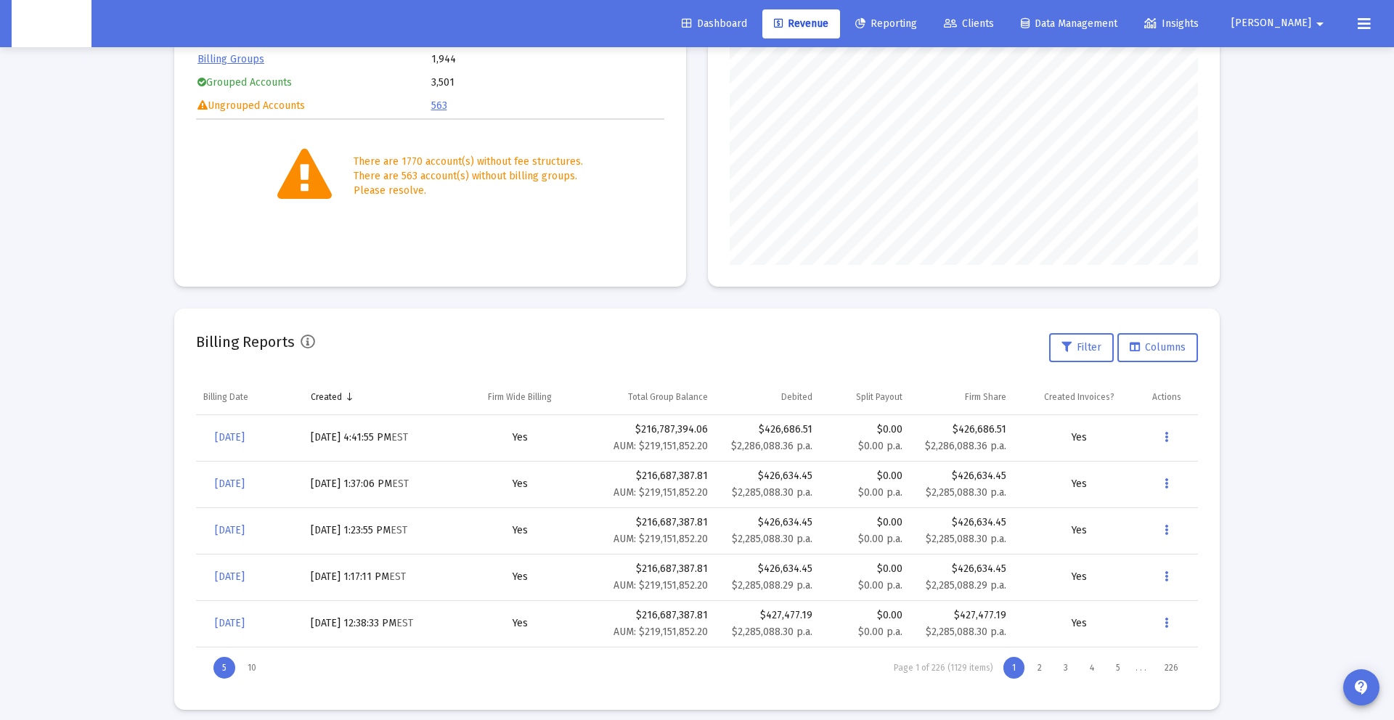
scroll to position [245, 0]
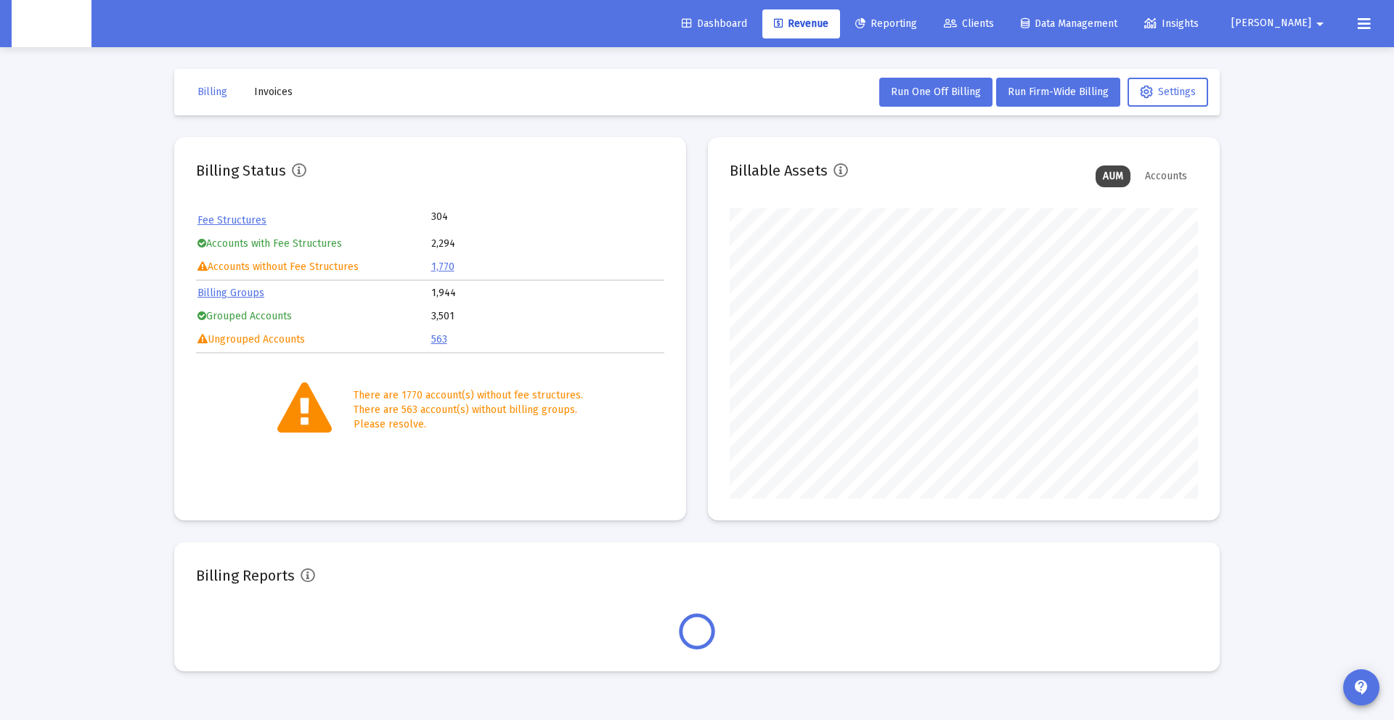
scroll to position [290, 468]
click at [1374, 27] on button at bounding box center [1364, 23] width 29 height 29
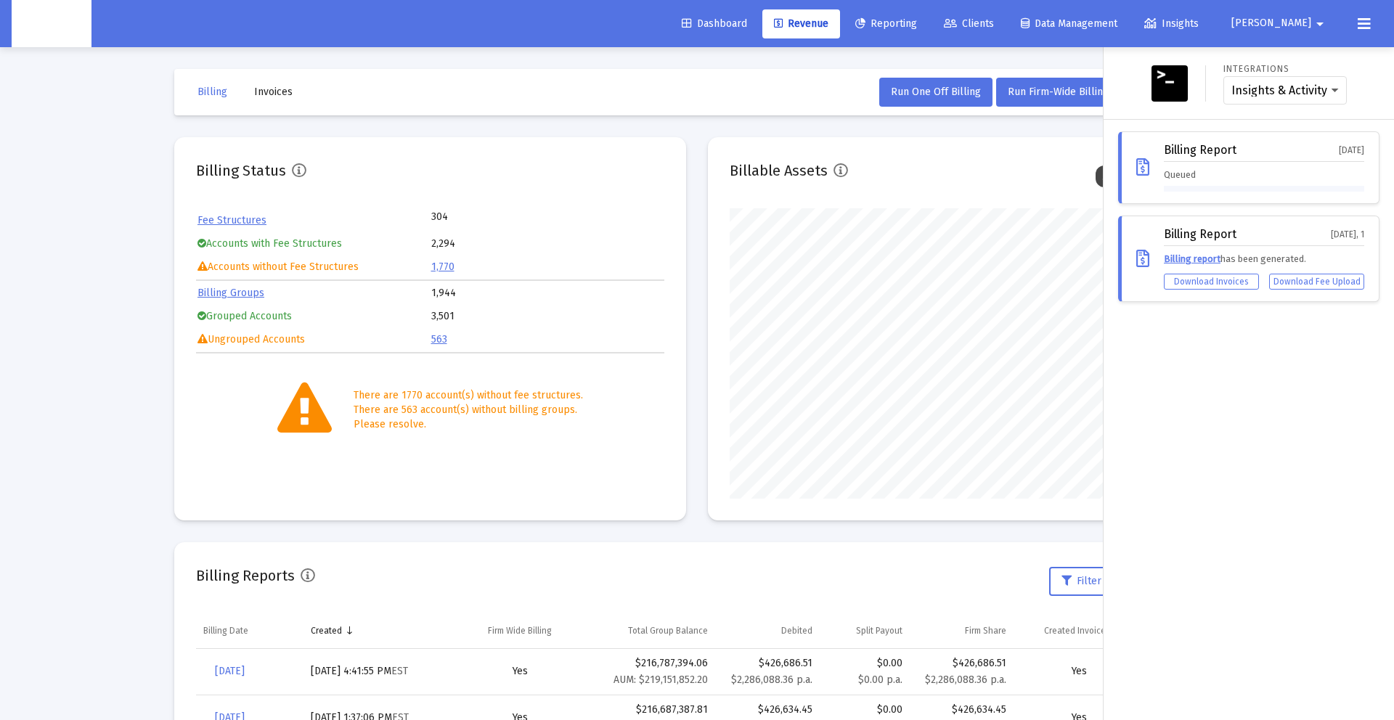
click at [139, 216] on div at bounding box center [697, 360] width 1394 height 720
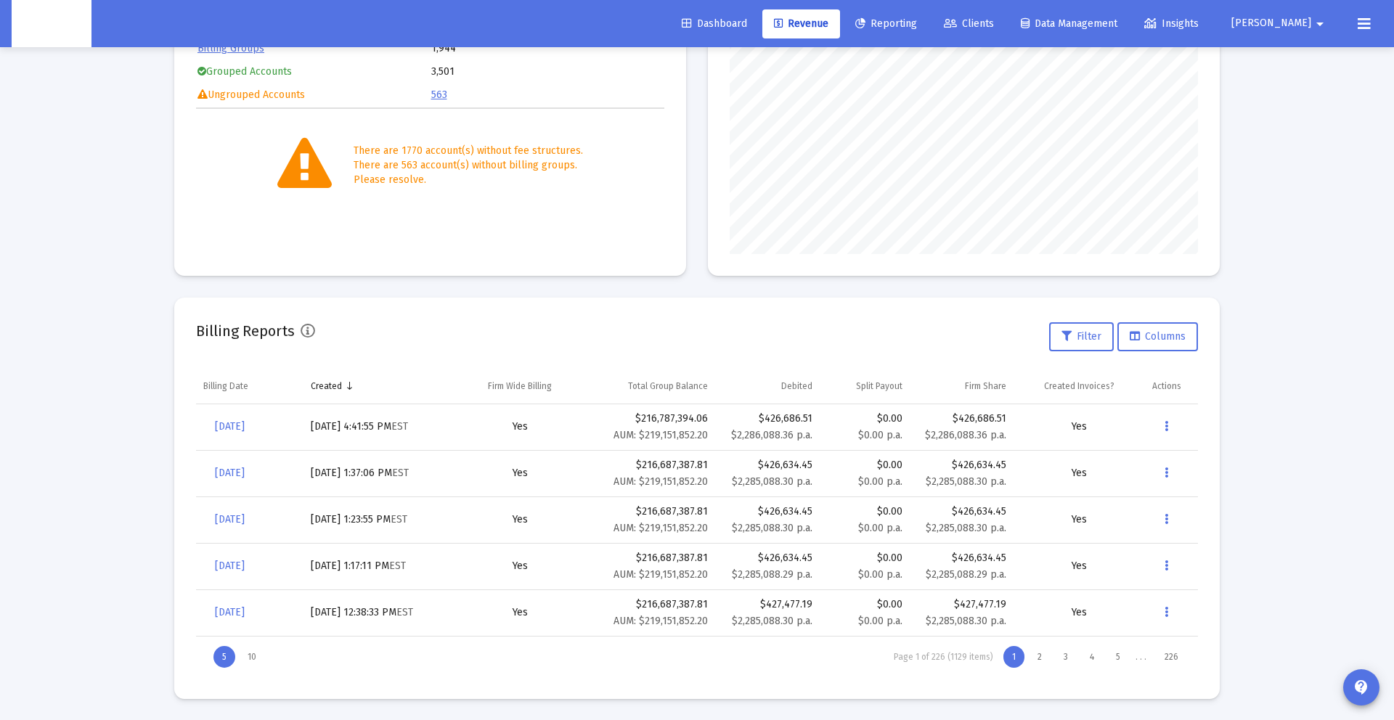
scroll to position [245, 0]
click at [1369, 19] on icon at bounding box center [1364, 23] width 13 height 17
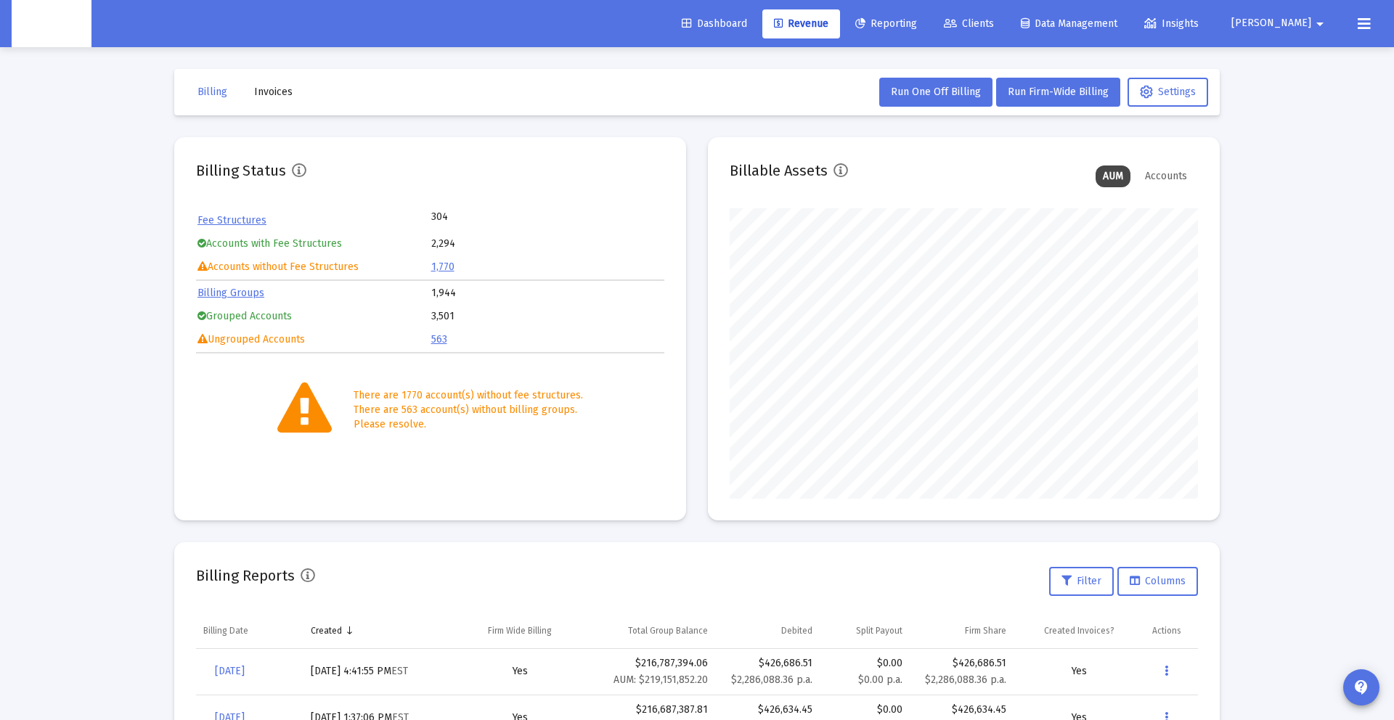
scroll to position [1, 0]
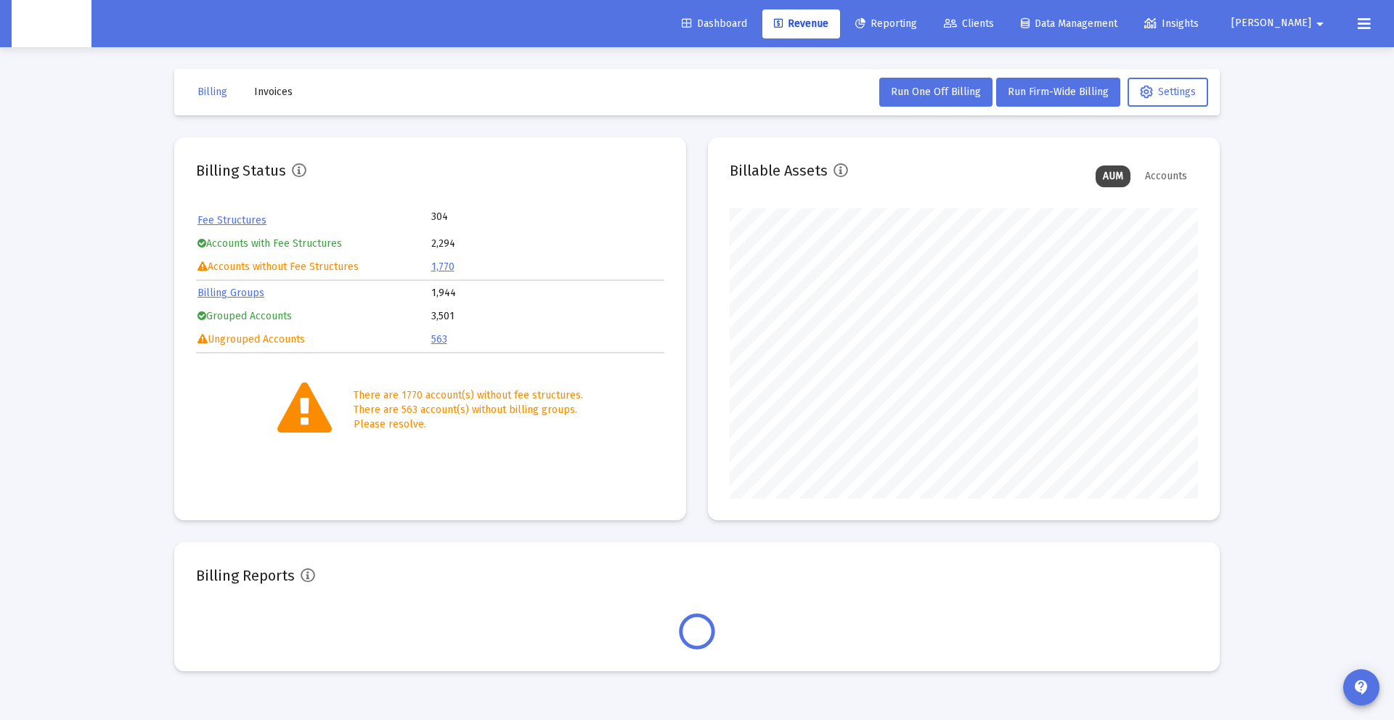
scroll to position [290, 468]
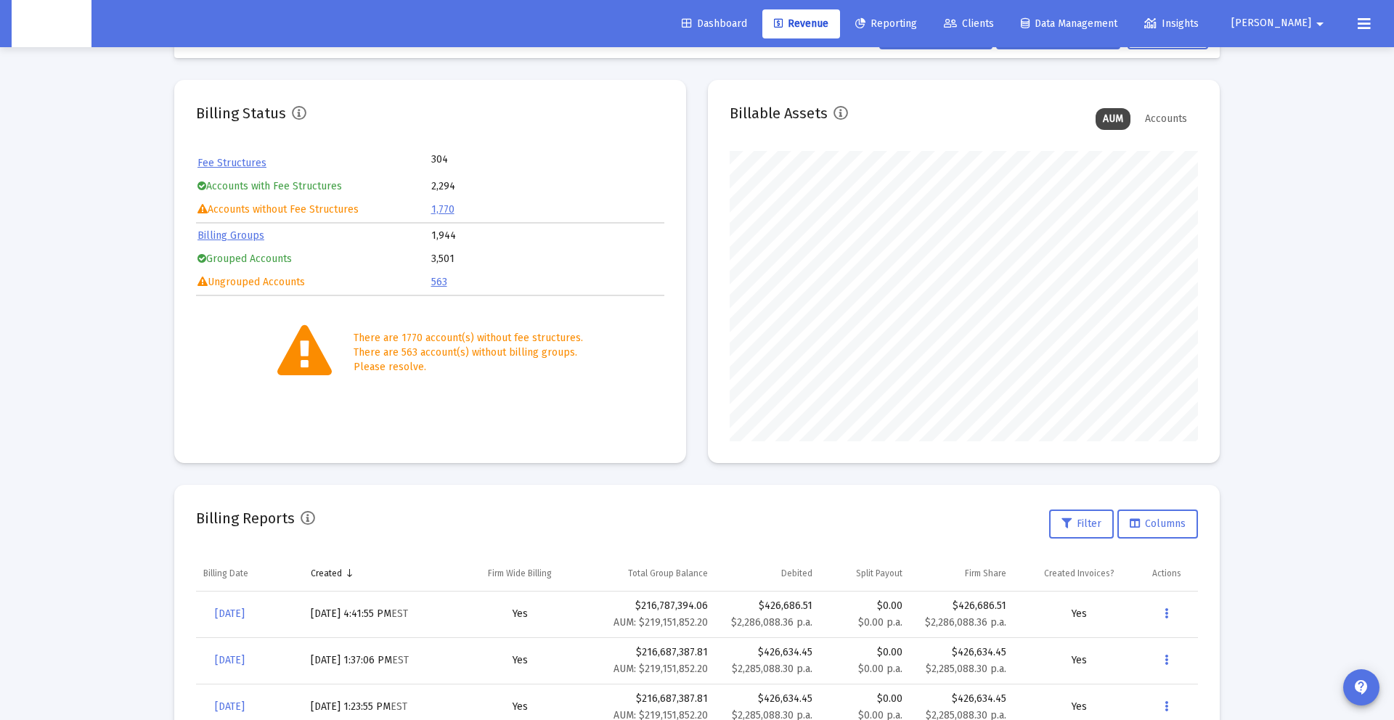
scroll to position [66, 0]
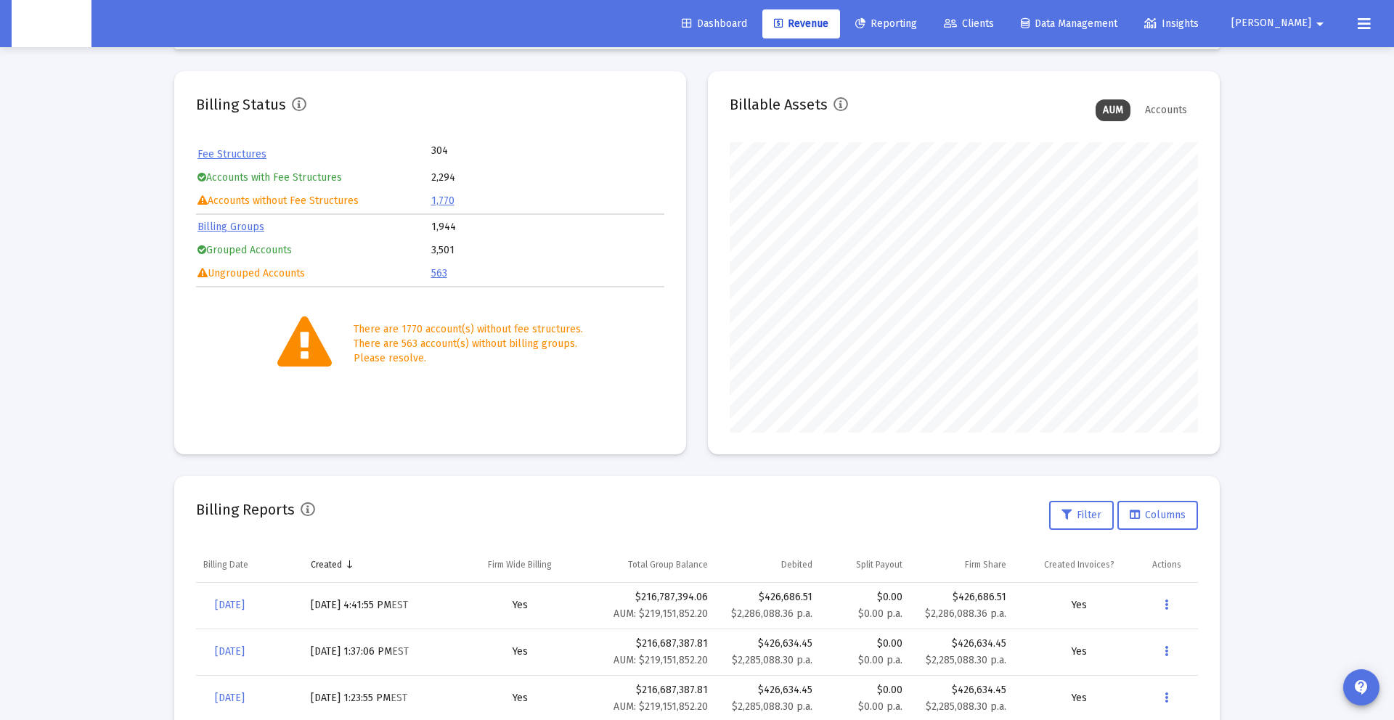
click at [1347, 31] on div "Dashboard Revenue Reporting Clients Data Management Insights [PERSON_NAME] arro…" at bounding box center [697, 23] width 1371 height 47
click at [1358, 28] on icon at bounding box center [1364, 23] width 13 height 17
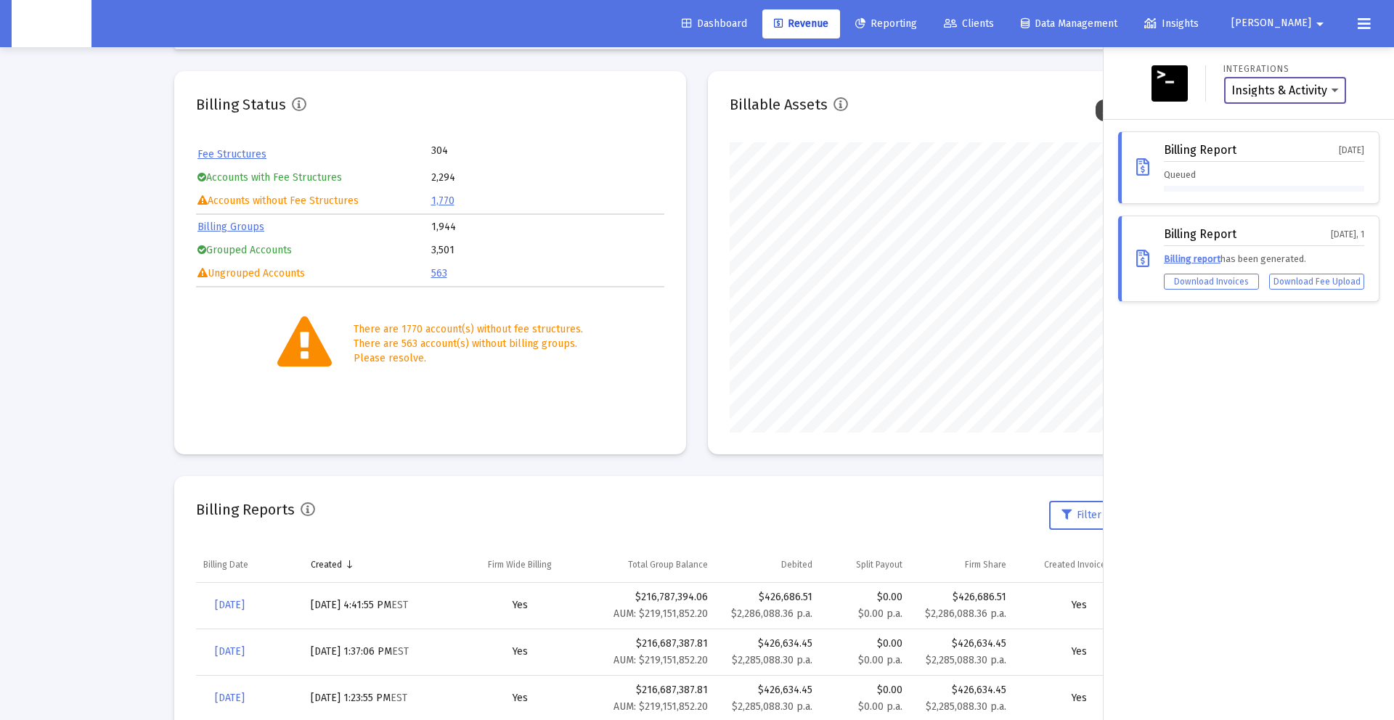
scroll to position [290, 468]
click at [1253, 159] on div "Billing Report [DATE]" at bounding box center [1264, 153] width 200 height 18
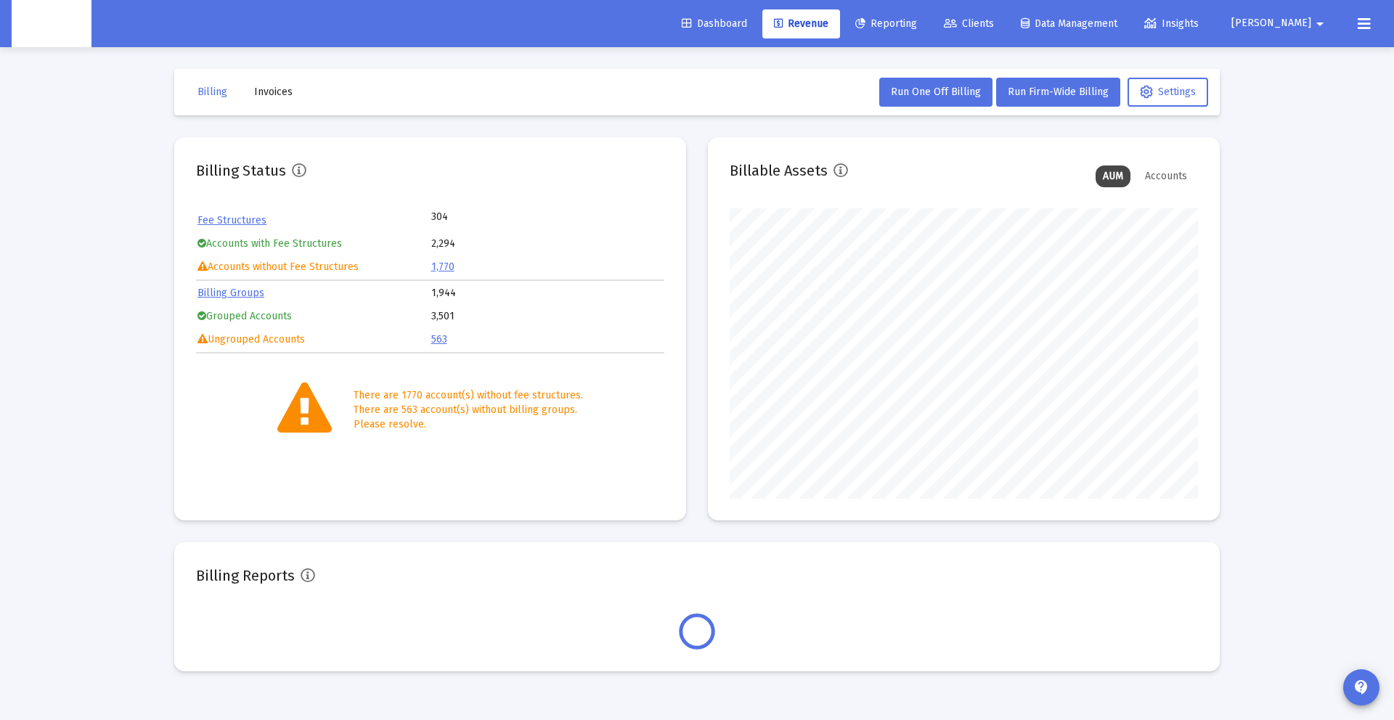
scroll to position [290, 468]
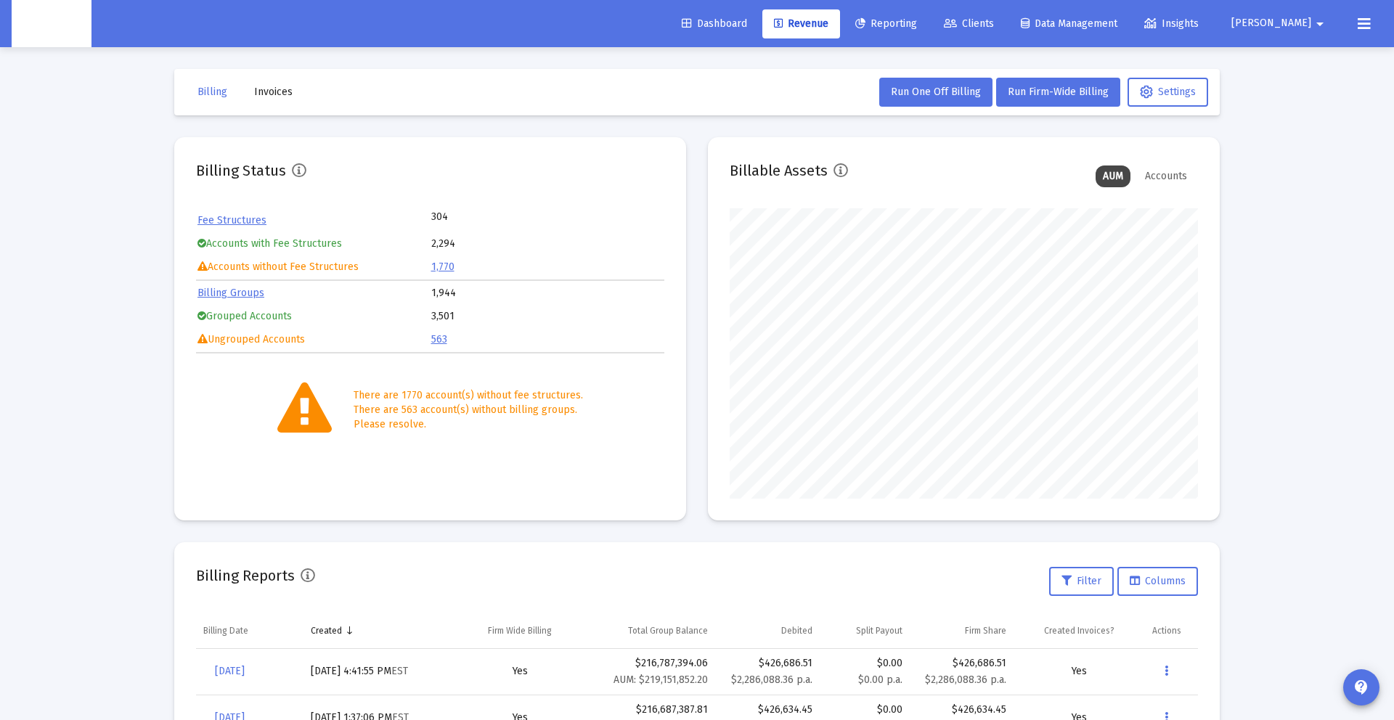
click at [1359, 29] on icon at bounding box center [1364, 23] width 13 height 17
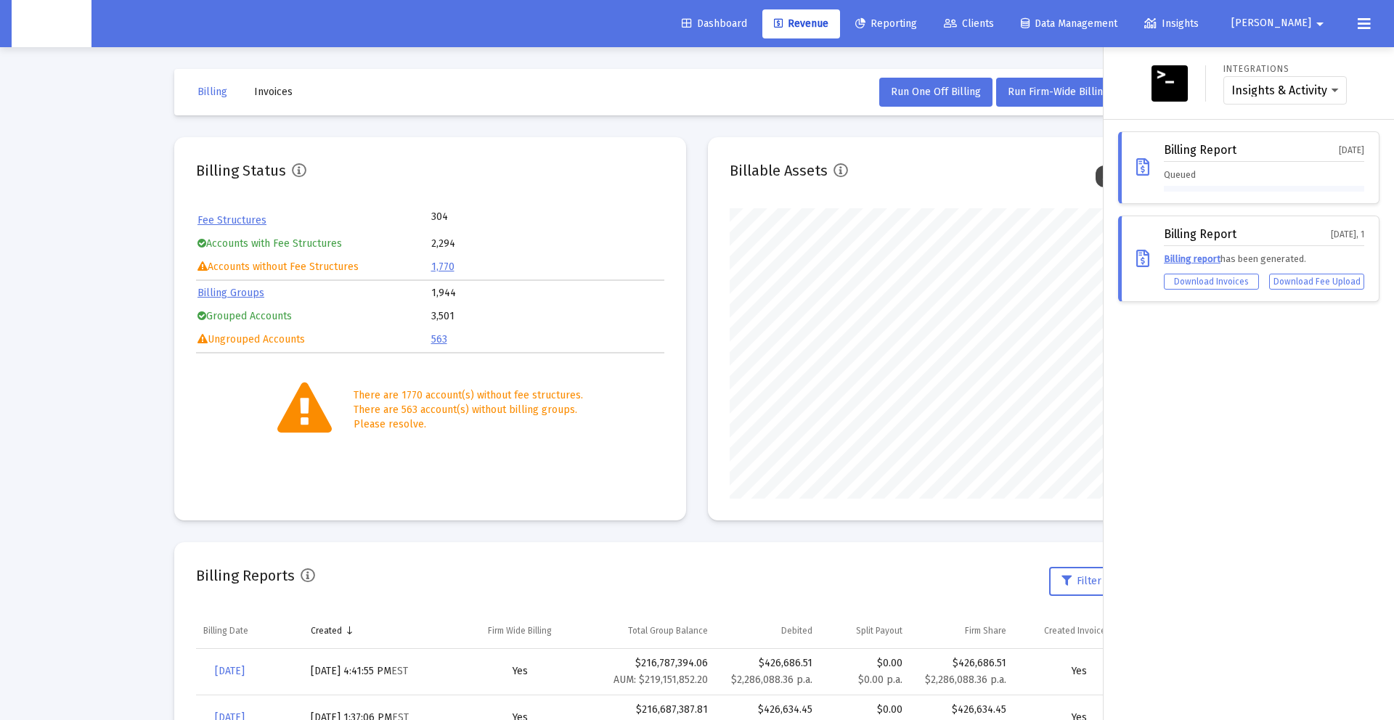
click at [134, 260] on div at bounding box center [697, 360] width 1394 height 720
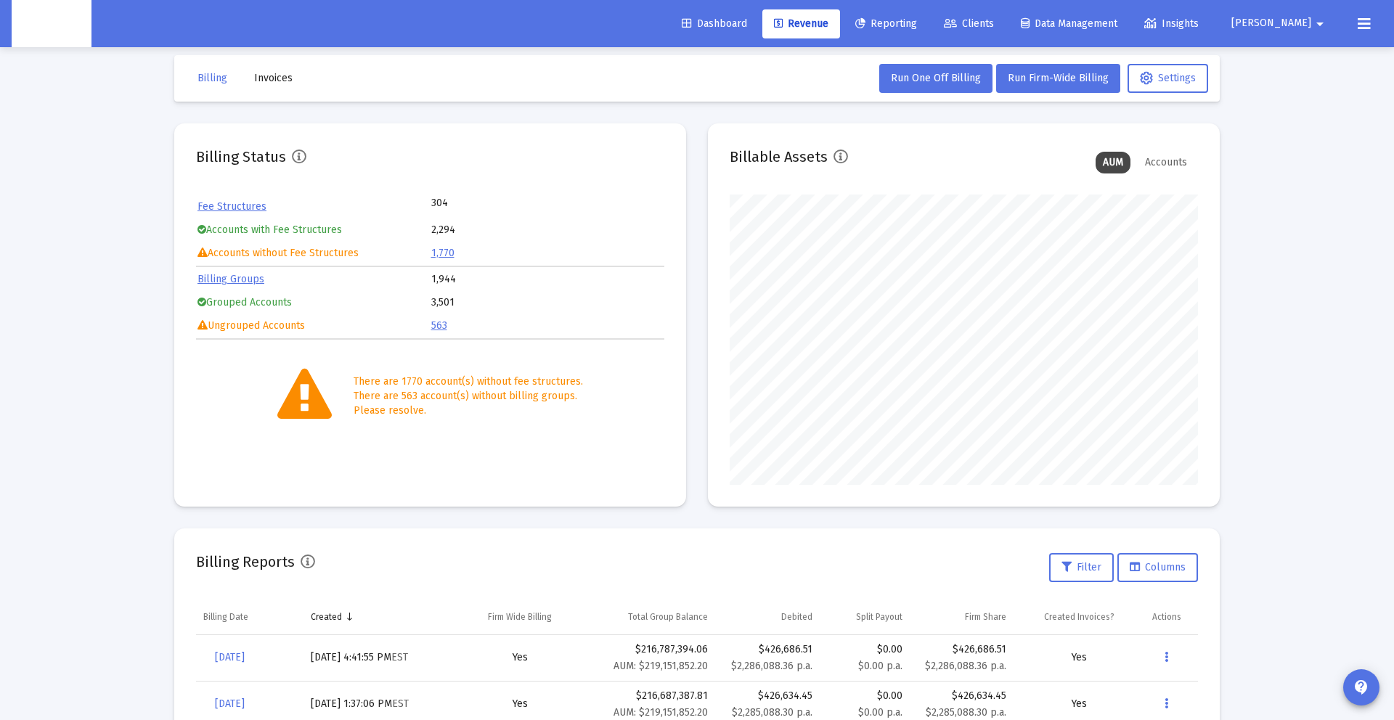
scroll to position [19, 0]
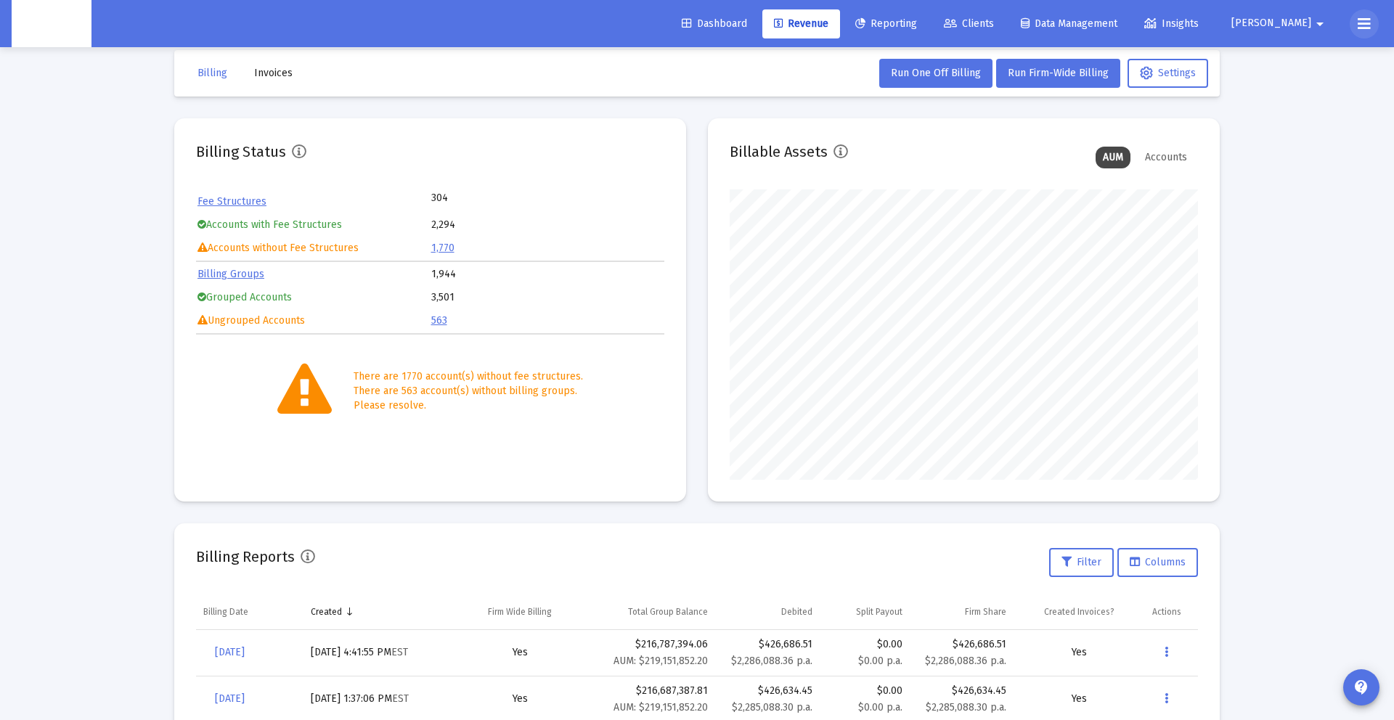
click at [1364, 28] on icon at bounding box center [1364, 23] width 13 height 17
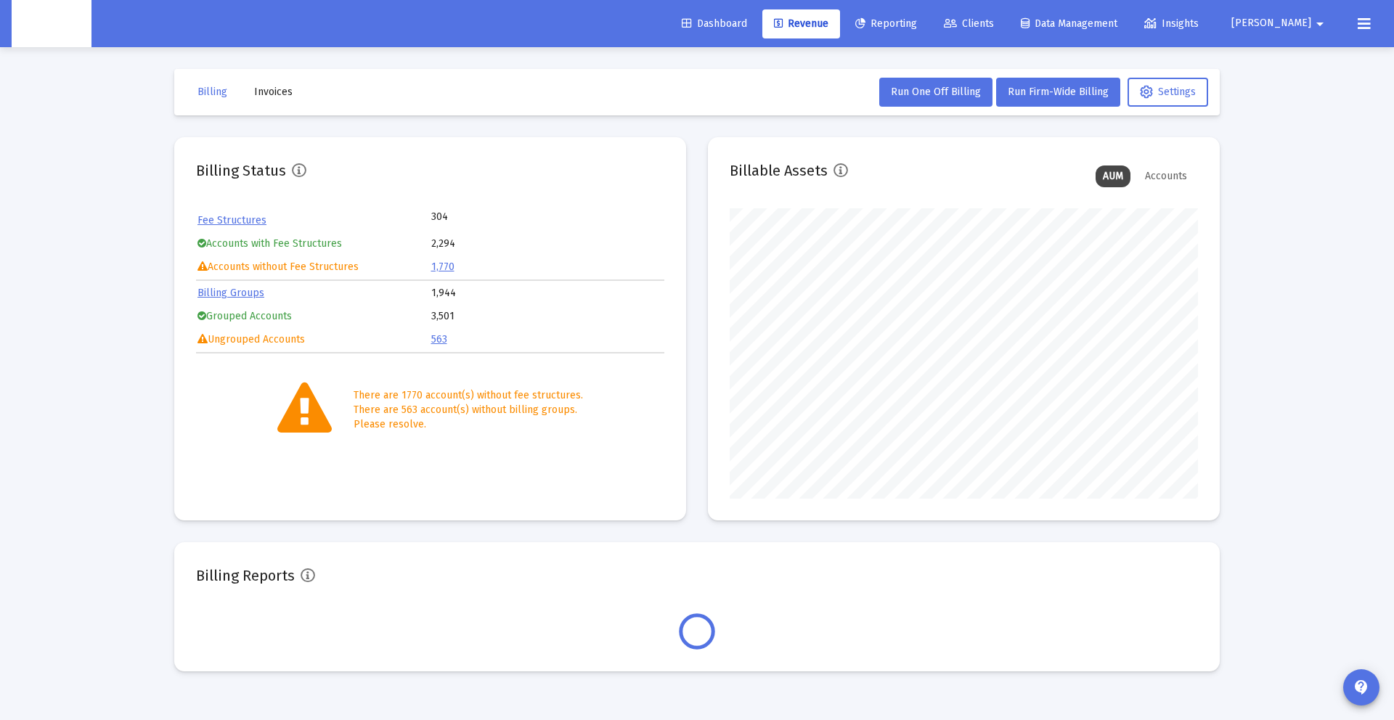
scroll to position [290, 468]
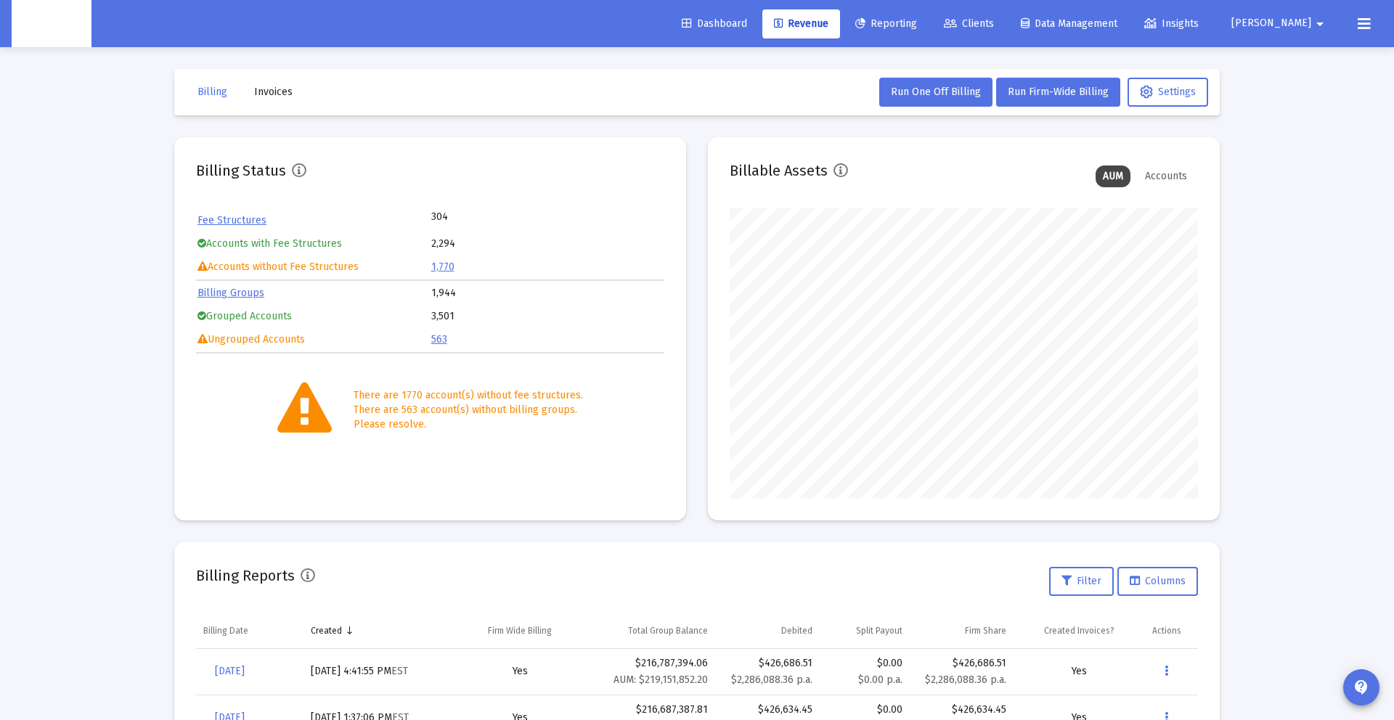
click at [1364, 25] on icon at bounding box center [1364, 23] width 13 height 17
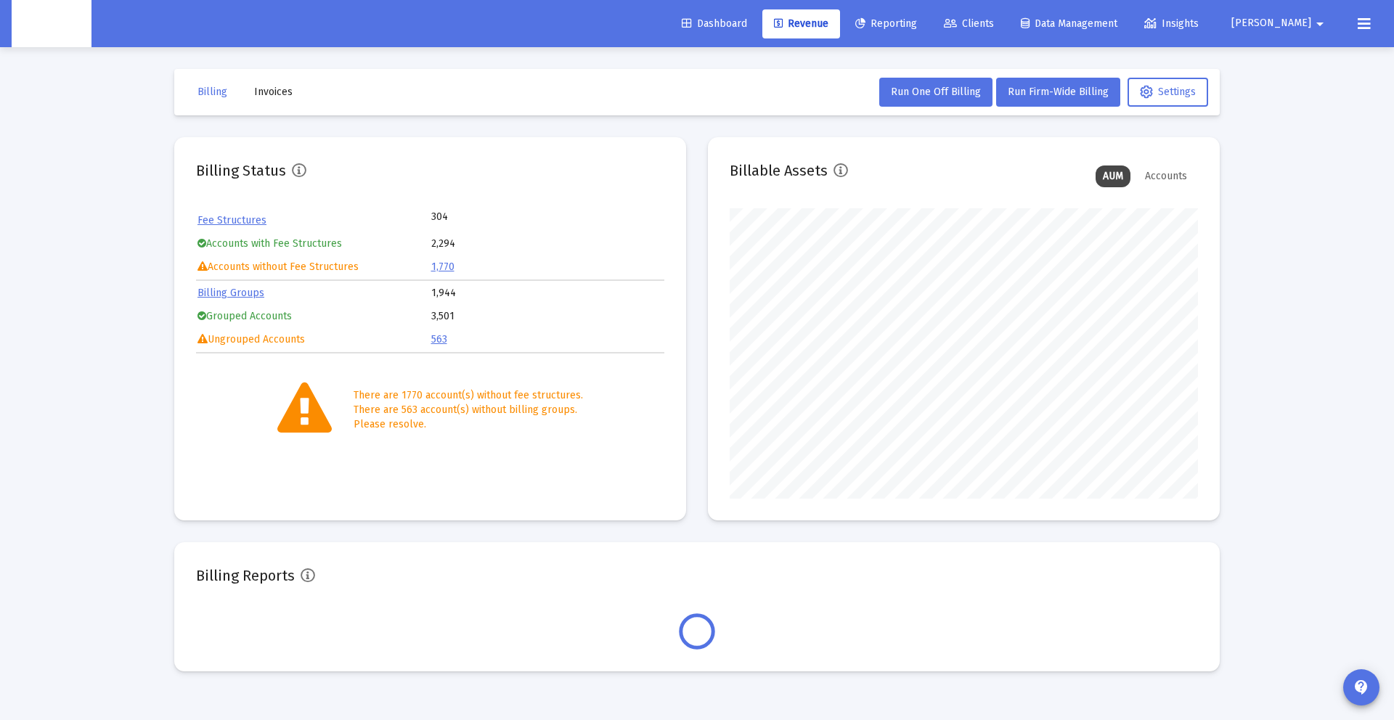
scroll to position [290, 468]
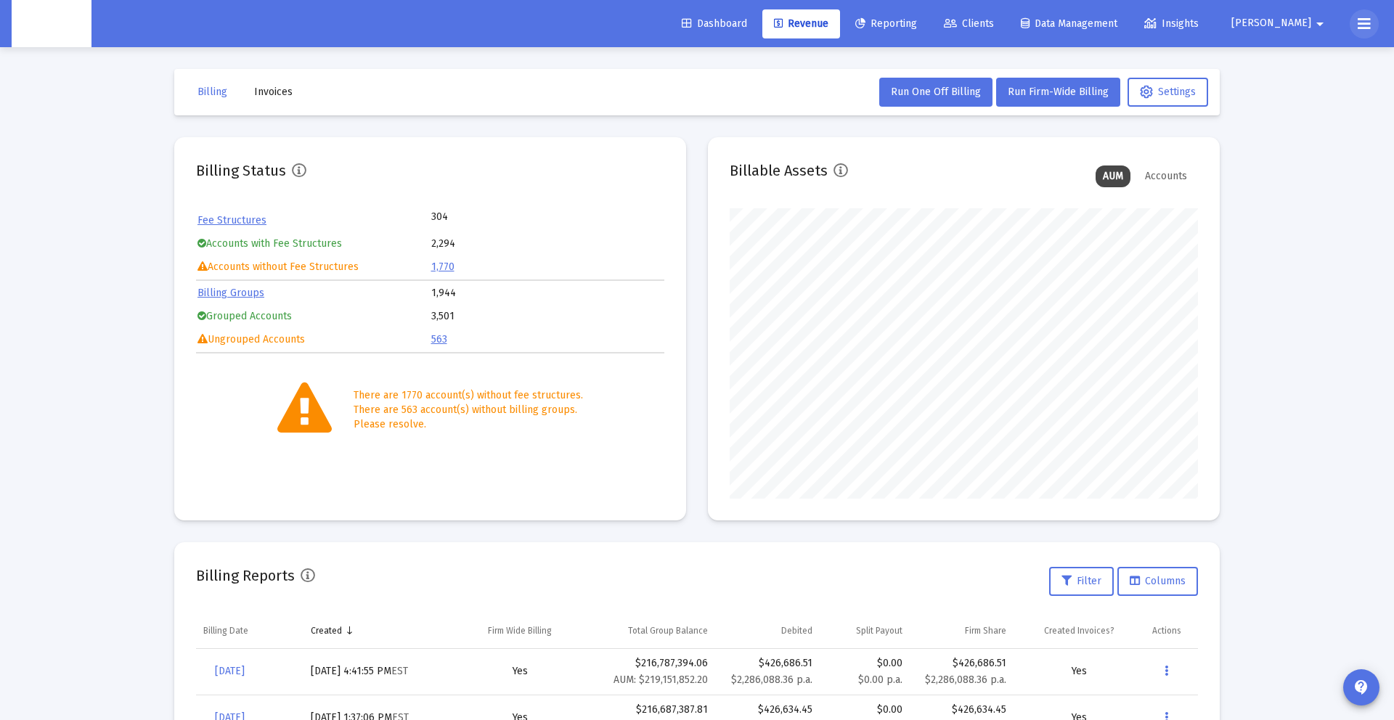
click at [1368, 31] on icon at bounding box center [1364, 23] width 13 height 17
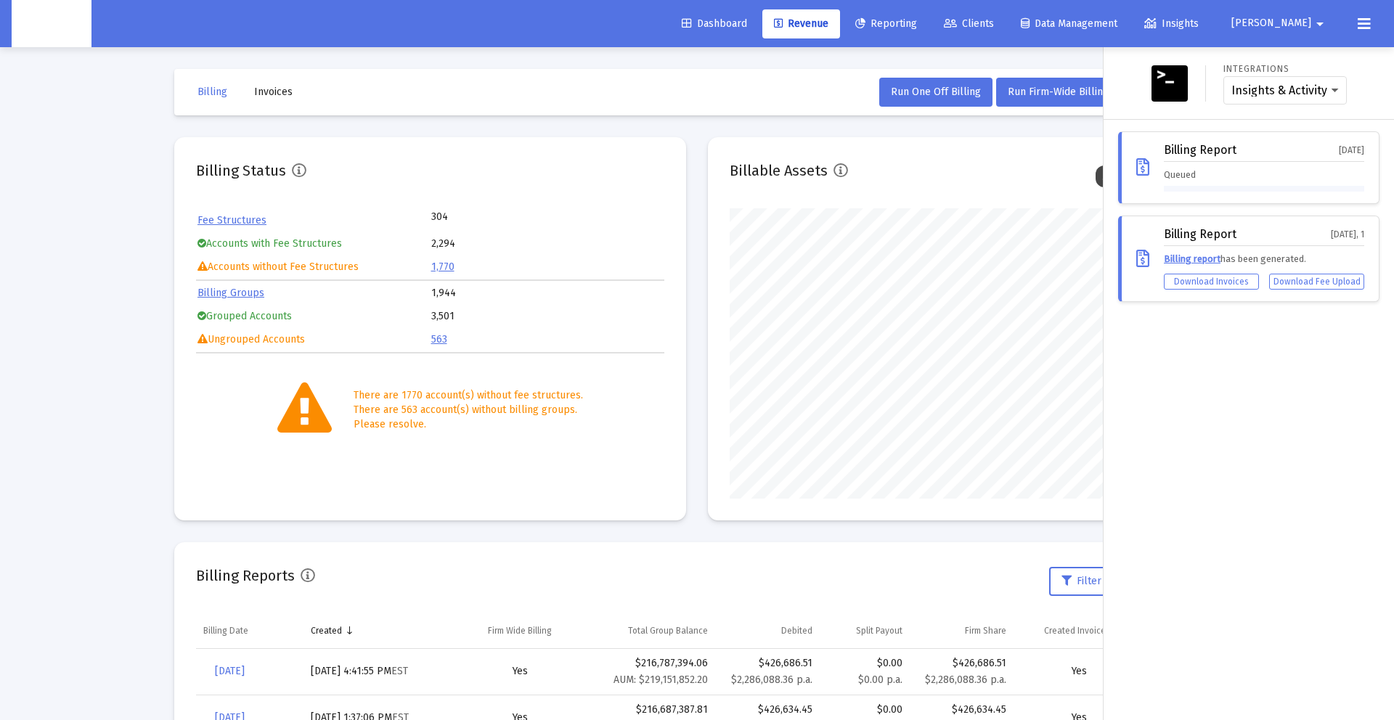
click at [1262, 158] on div "Billing Report Oct 2, 2025" at bounding box center [1264, 153] width 200 height 18
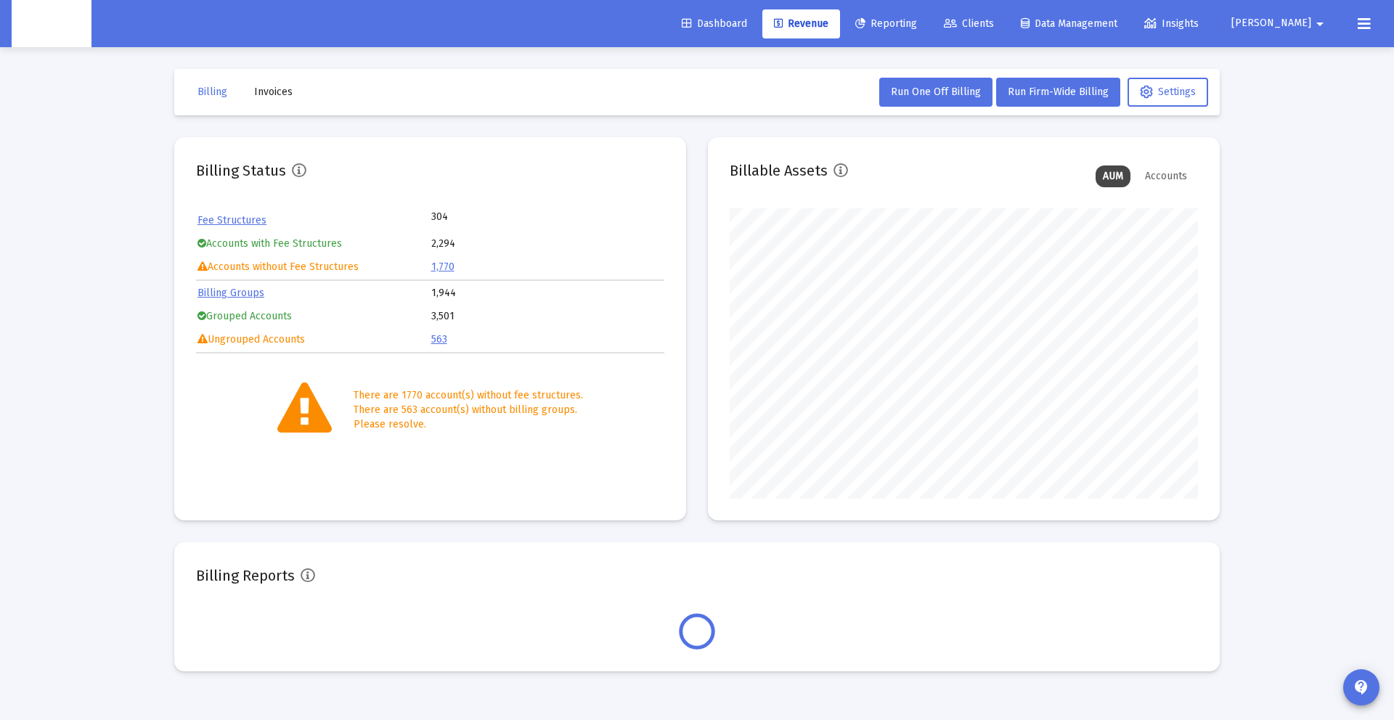
scroll to position [290, 468]
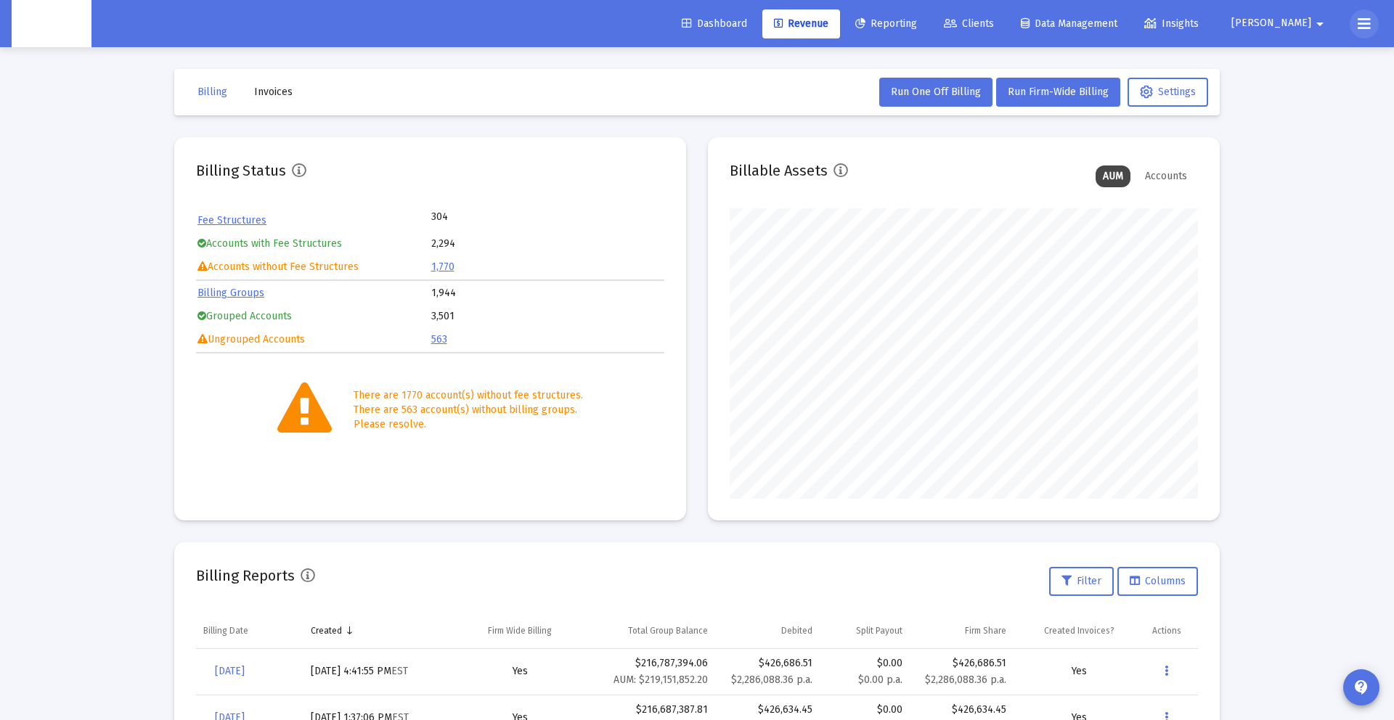
click at [1365, 30] on icon at bounding box center [1364, 23] width 13 height 17
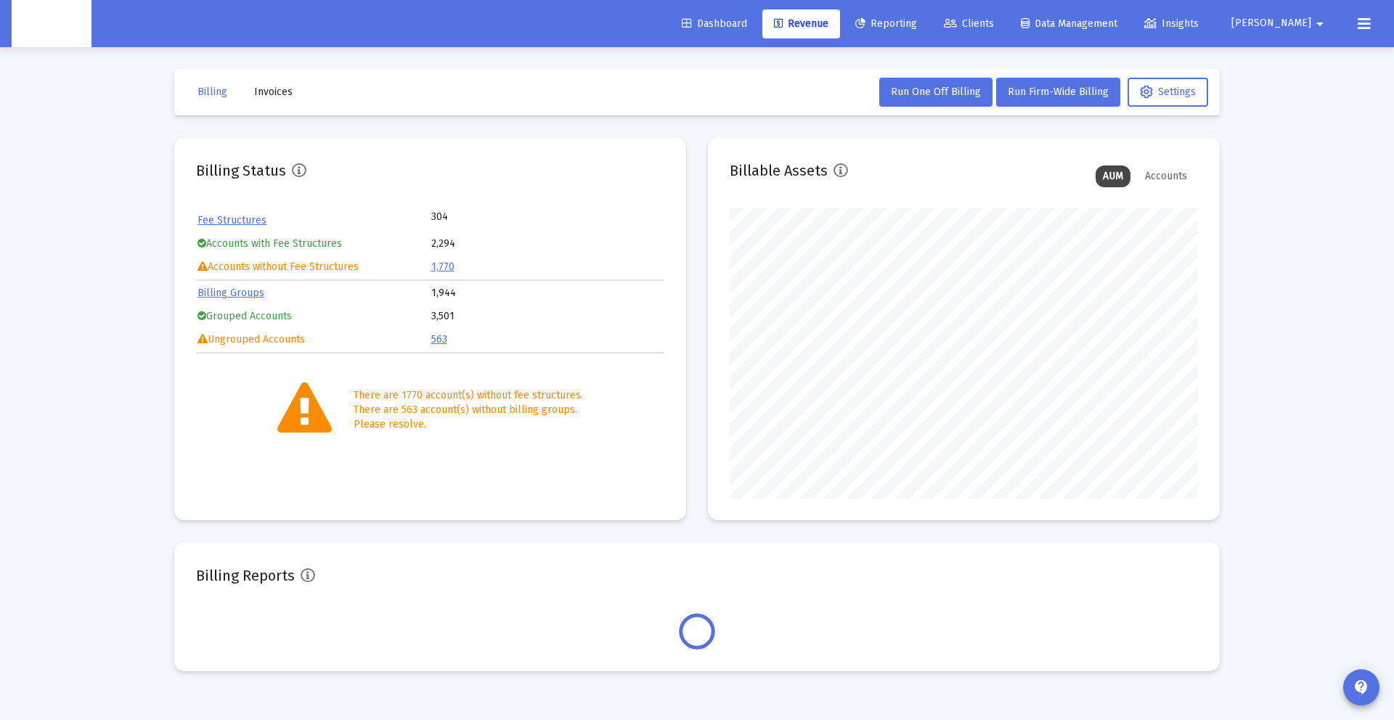
scroll to position [290, 468]
click at [1358, 22] on icon at bounding box center [1364, 23] width 13 height 17
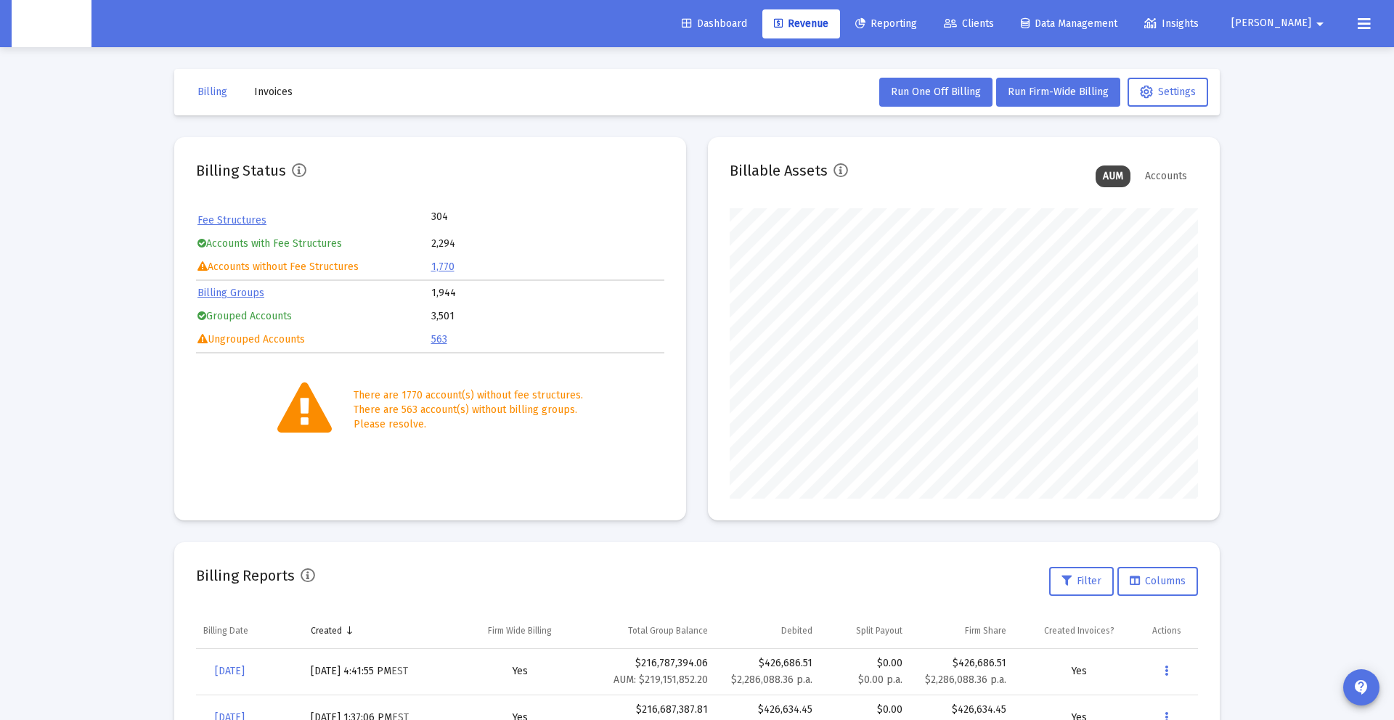
scroll to position [290, 468]
click at [1308, 25] on span "[PERSON_NAME]" at bounding box center [1271, 23] width 80 height 12
click at [1291, 62] on link "Settings" at bounding box center [1307, 61] width 86 height 35
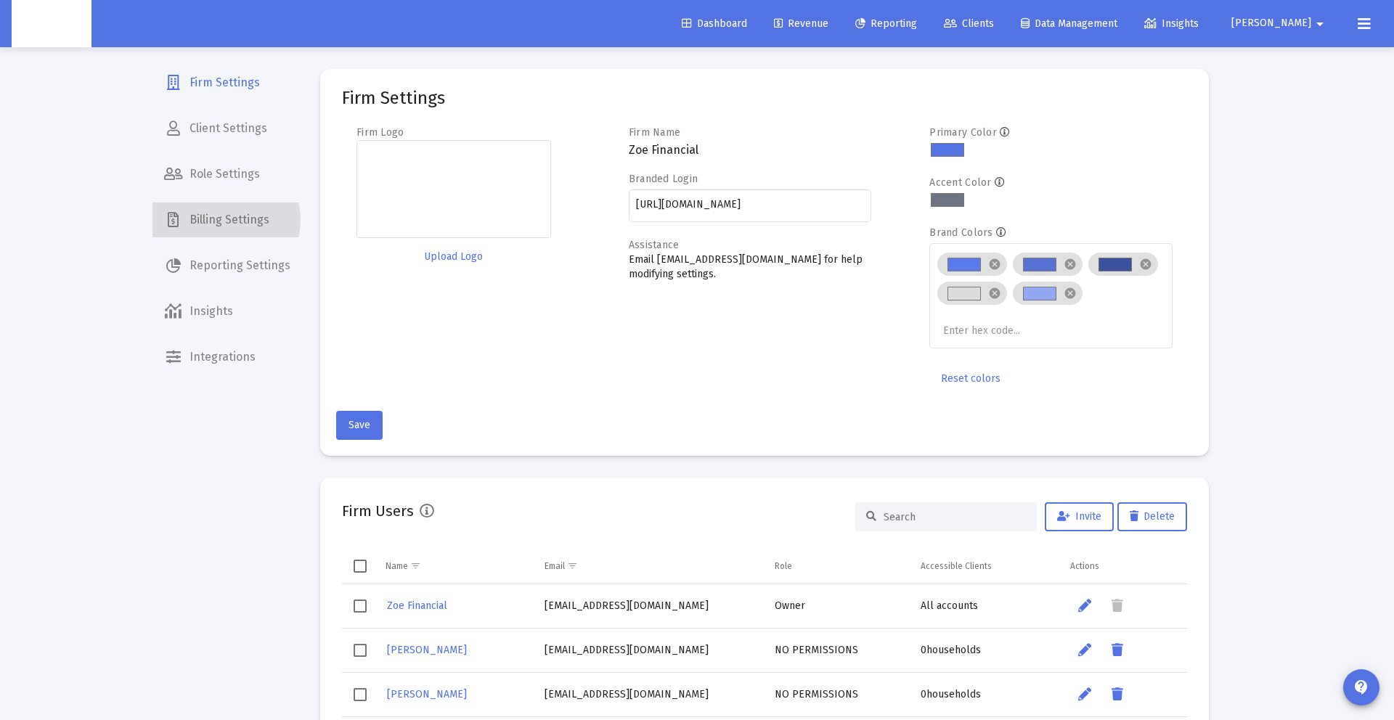
click at [225, 220] on span "Billing Settings" at bounding box center [227, 220] width 150 height 35
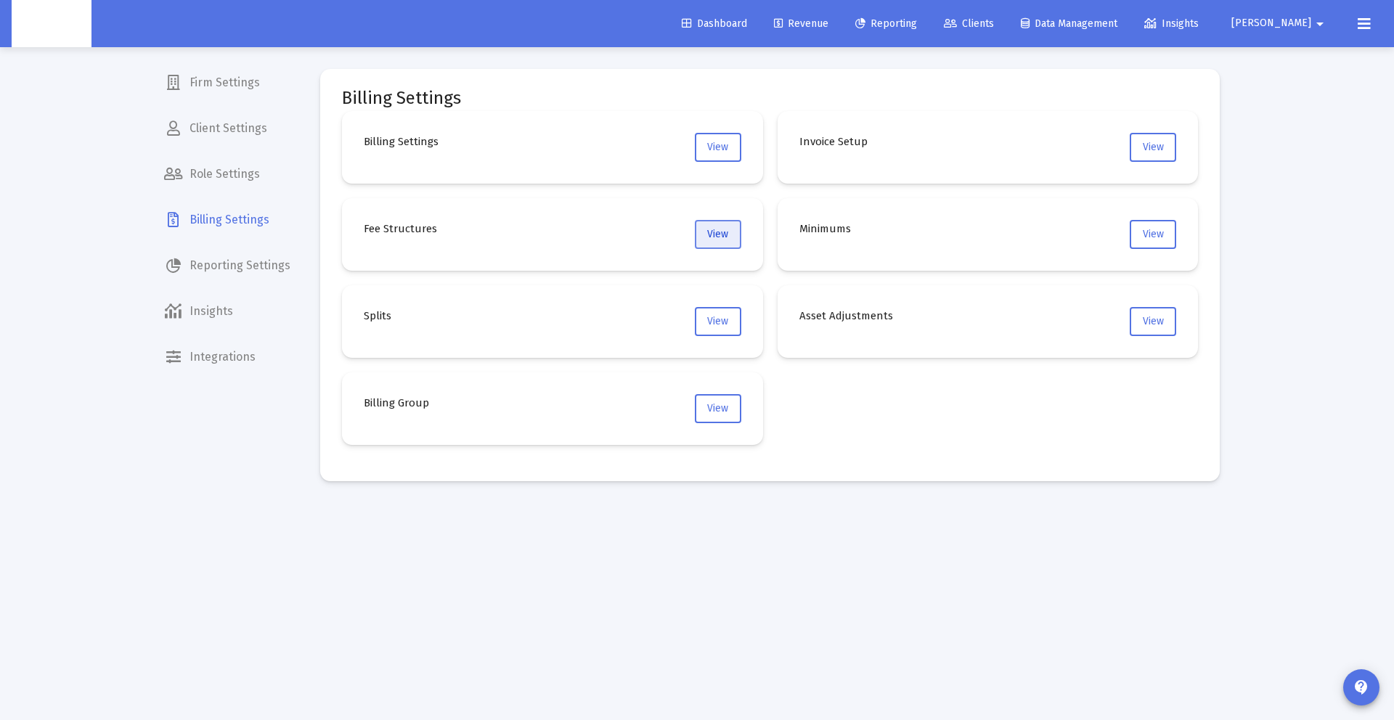
click at [717, 235] on span "View" at bounding box center [717, 234] width 21 height 12
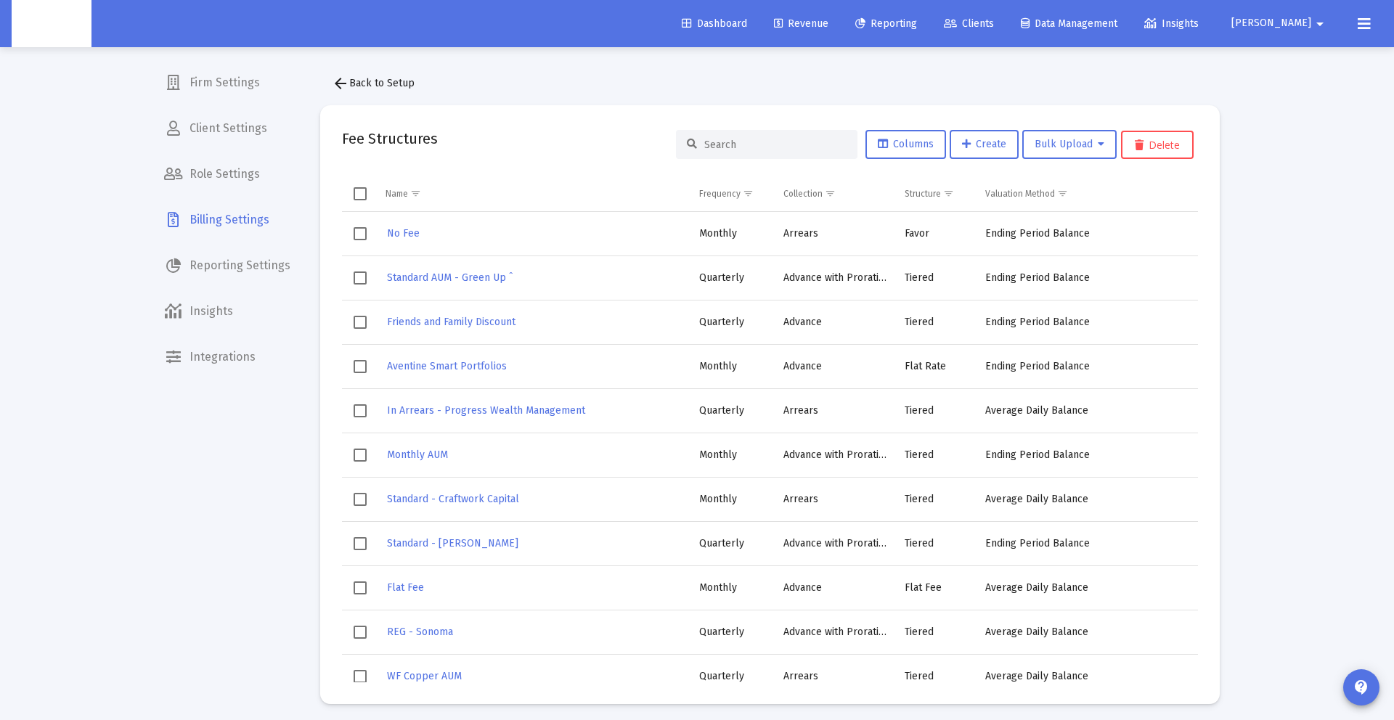
click at [707, 147] on input at bounding box center [775, 145] width 142 height 12
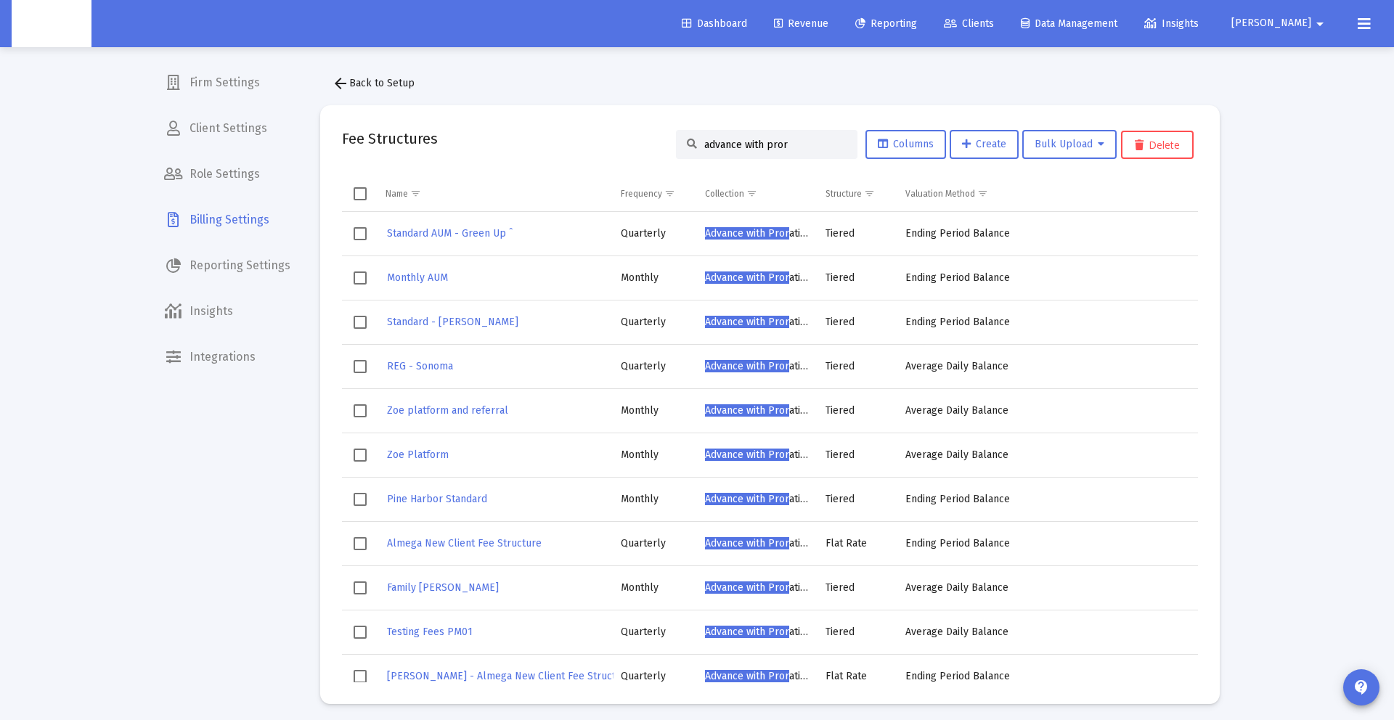
type input "advance with pror"
